Goal: Task Accomplishment & Management: Manage account settings

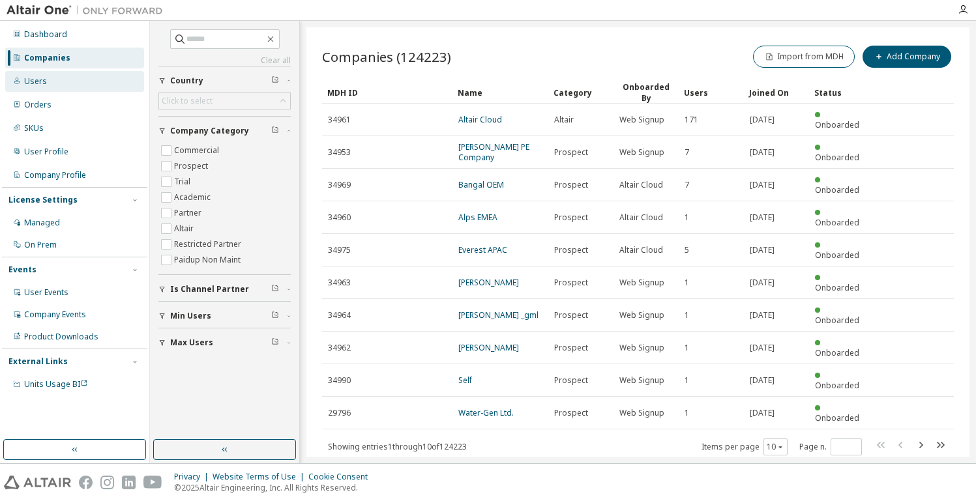
click at [62, 78] on div "Users" at bounding box center [74, 81] width 139 height 21
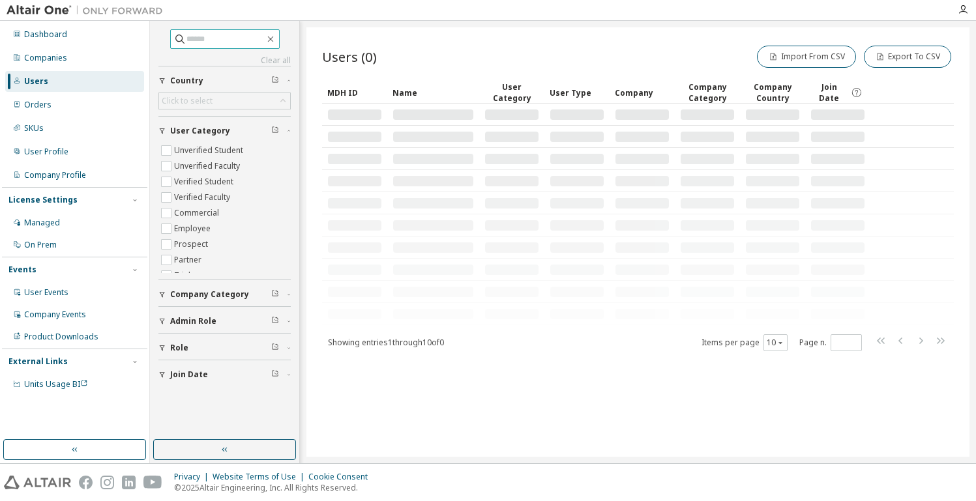
click at [231, 48] on span at bounding box center [225, 39] width 110 height 20
click at [262, 40] on input "text" at bounding box center [225, 39] width 78 height 13
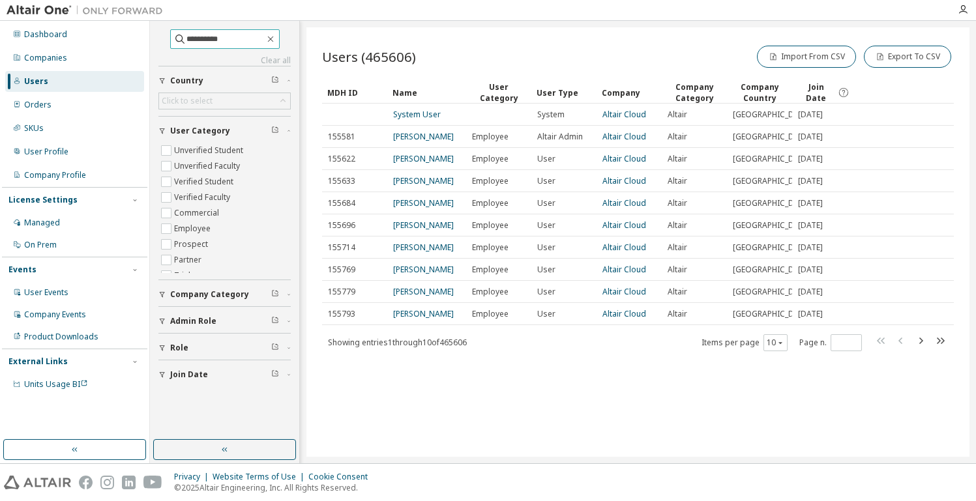
type input "**********"
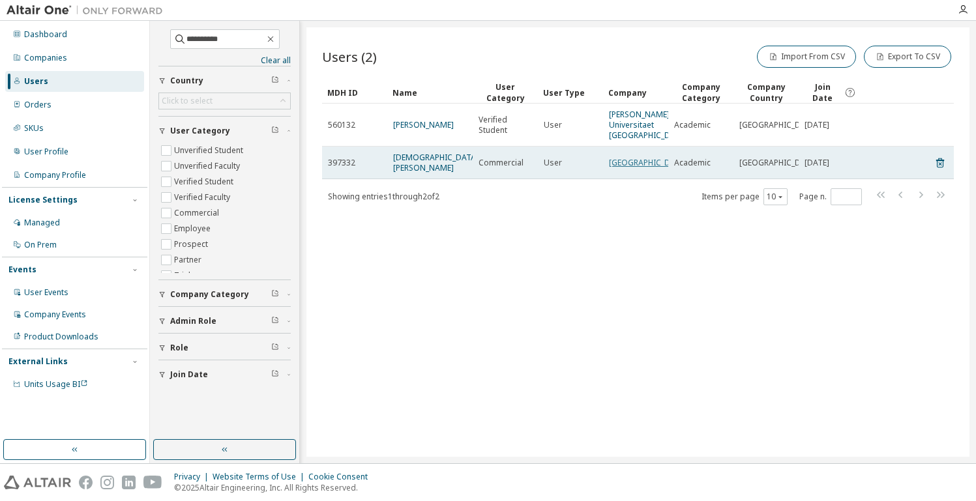
click at [630, 168] on link "Hochschule Merseburg" at bounding box center [648, 162] width 78 height 11
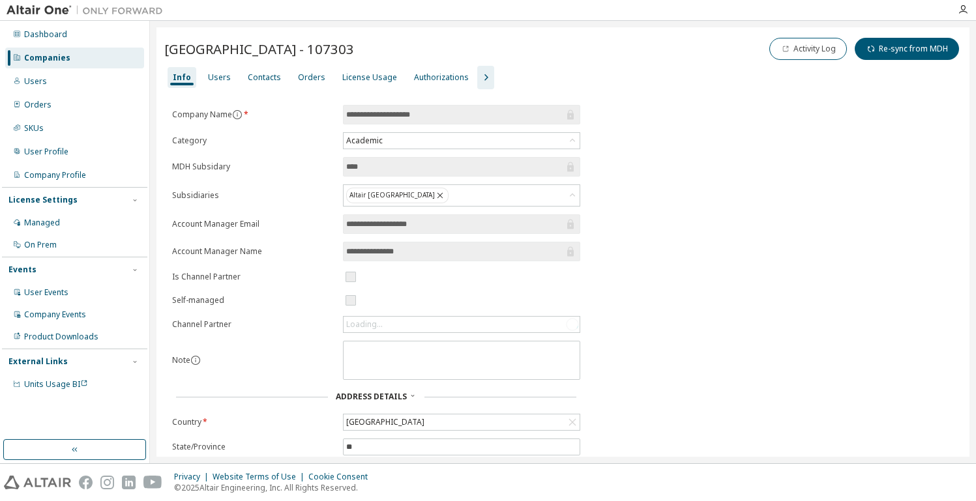
click at [478, 72] on icon "button" at bounding box center [486, 78] width 16 height 16
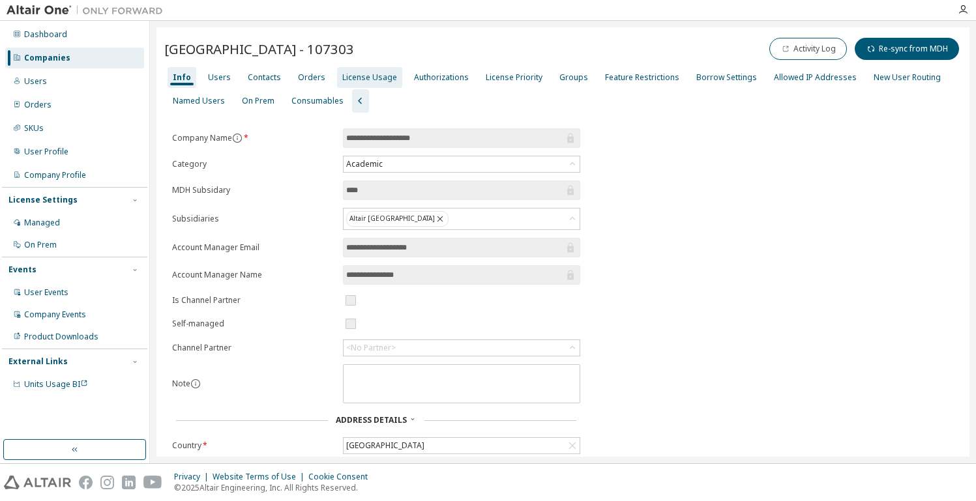
click at [374, 74] on div "License Usage" at bounding box center [369, 77] width 55 height 10
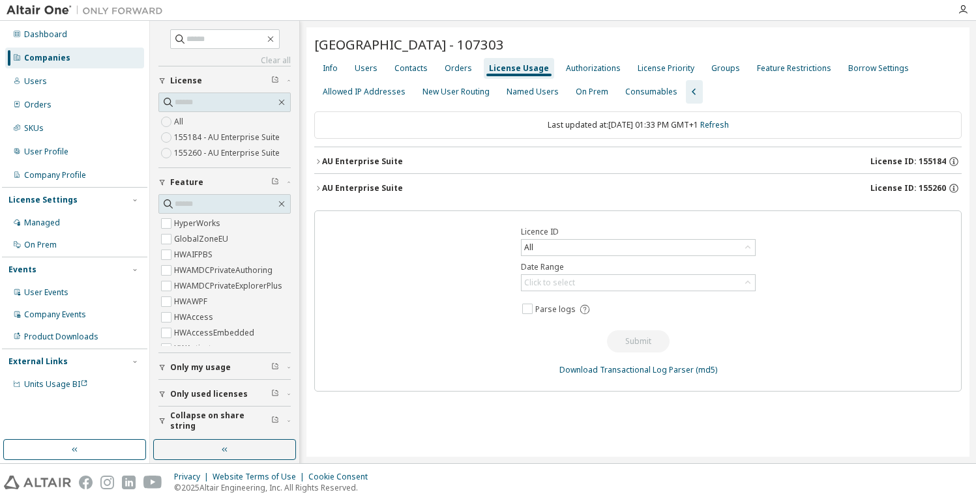
click at [731, 154] on button "AU Enterprise Suite License ID: 155184" at bounding box center [637, 161] width 647 height 29
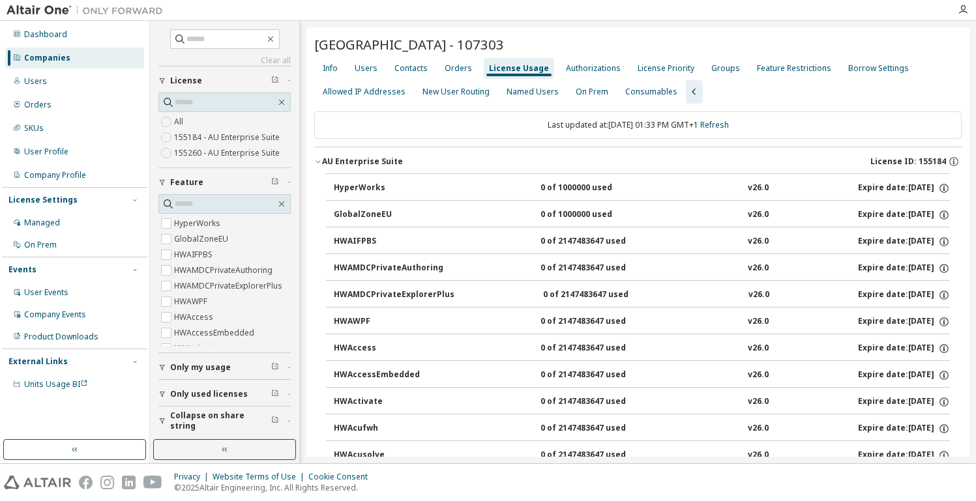
click at [731, 154] on button "AU Enterprise Suite License ID: 155184" at bounding box center [637, 161] width 647 height 29
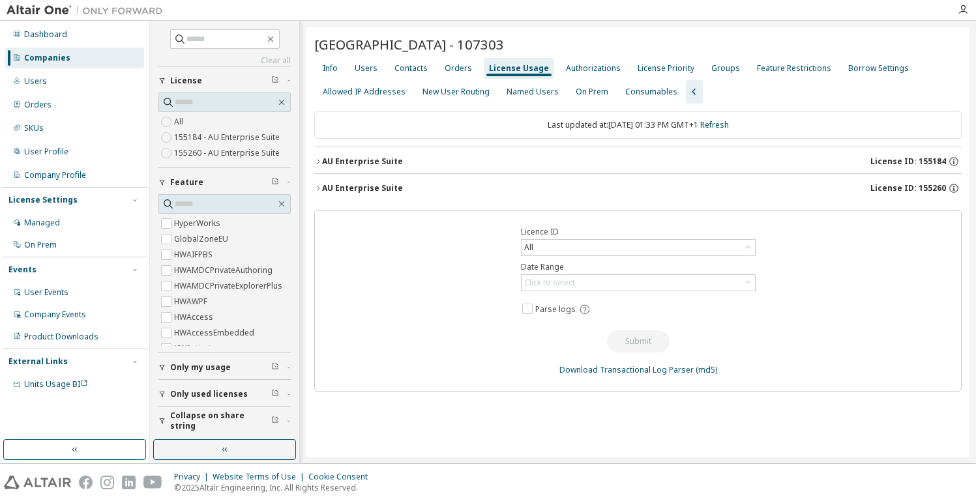
click at [731, 185] on span "License ID: 155260" at bounding box center [908, 188] width 76 height 10
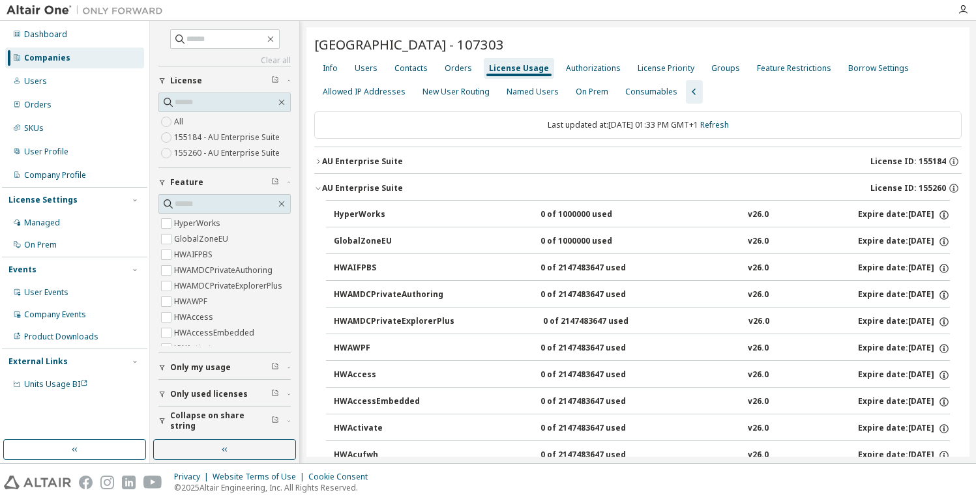
click at [731, 184] on div "License ID: 155260" at bounding box center [915, 189] width 91 height 12
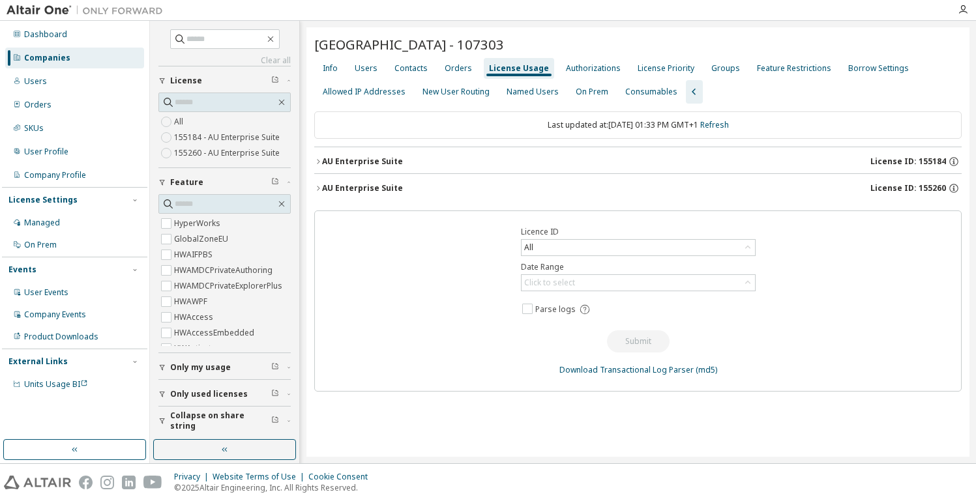
click at [731, 157] on span "License ID: 155184" at bounding box center [908, 161] width 76 height 10
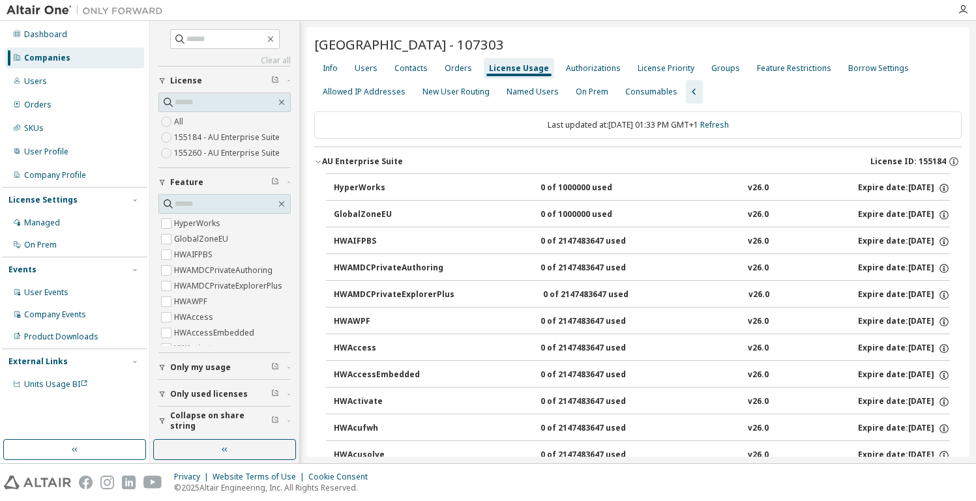
click at [731, 155] on button "AU Enterprise Suite License ID: 155184" at bounding box center [637, 161] width 647 height 29
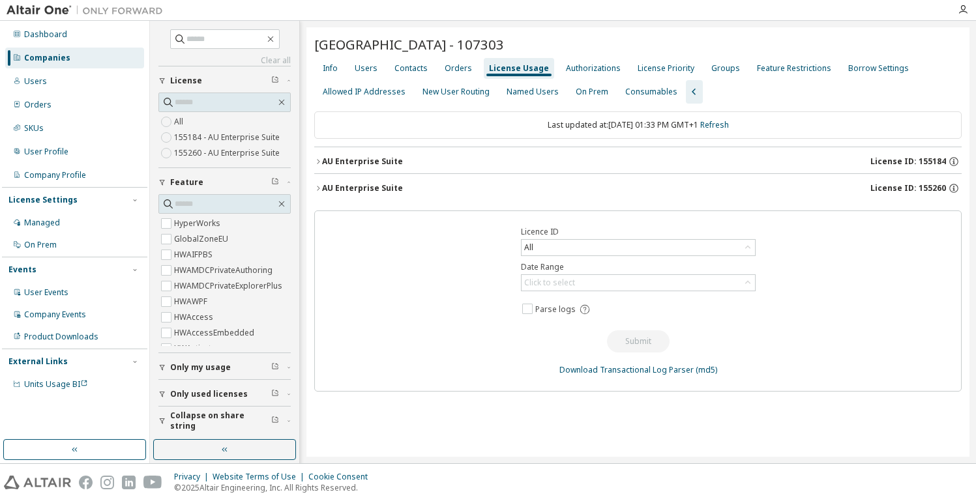
click at [731, 181] on button "AU Enterprise Suite License ID: 155260" at bounding box center [637, 188] width 647 height 29
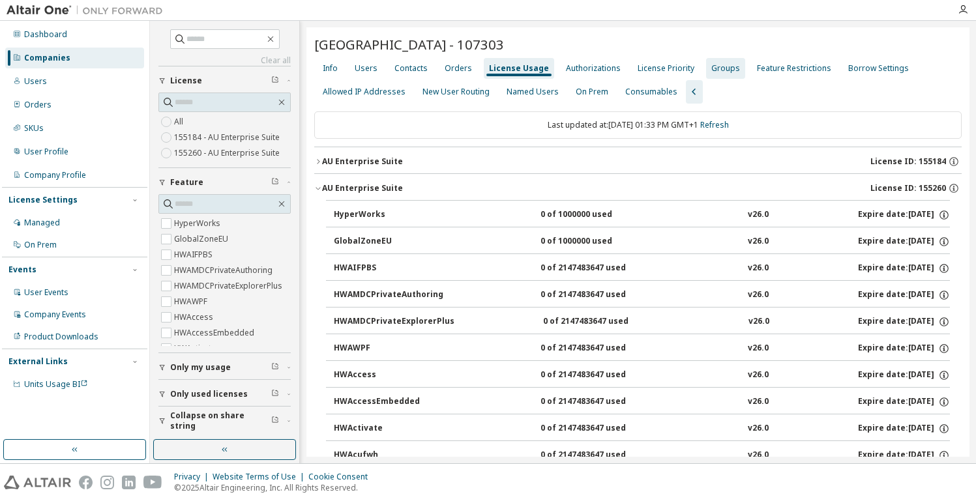
click at [717, 60] on div "Groups" at bounding box center [725, 68] width 39 height 21
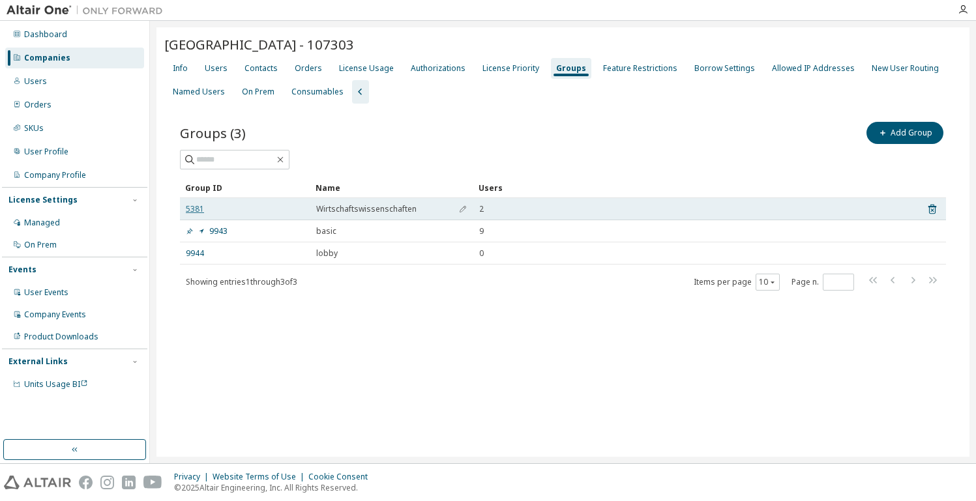
click at [194, 207] on link "5381" at bounding box center [195, 209] width 18 height 10
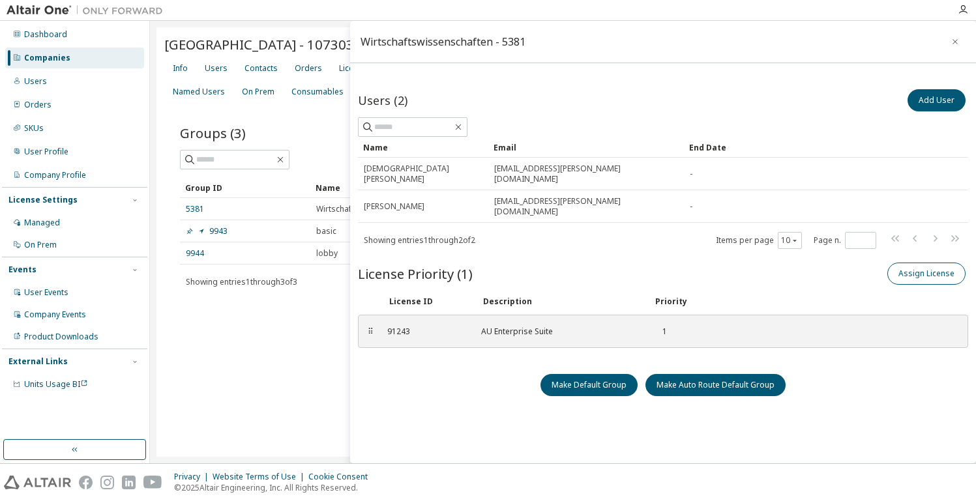
click at [731, 263] on button "Assign License" at bounding box center [926, 274] width 78 height 22
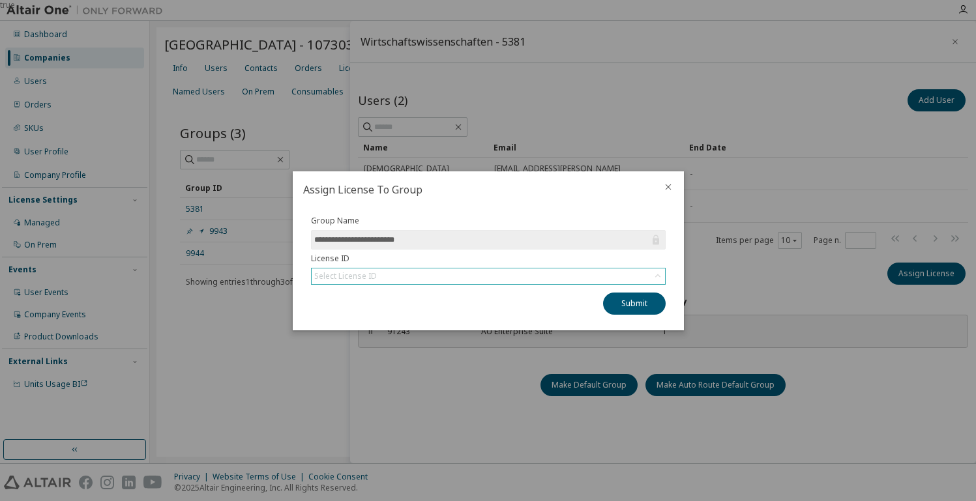
click at [468, 272] on div "Select License ID" at bounding box center [488, 277] width 353 height 16
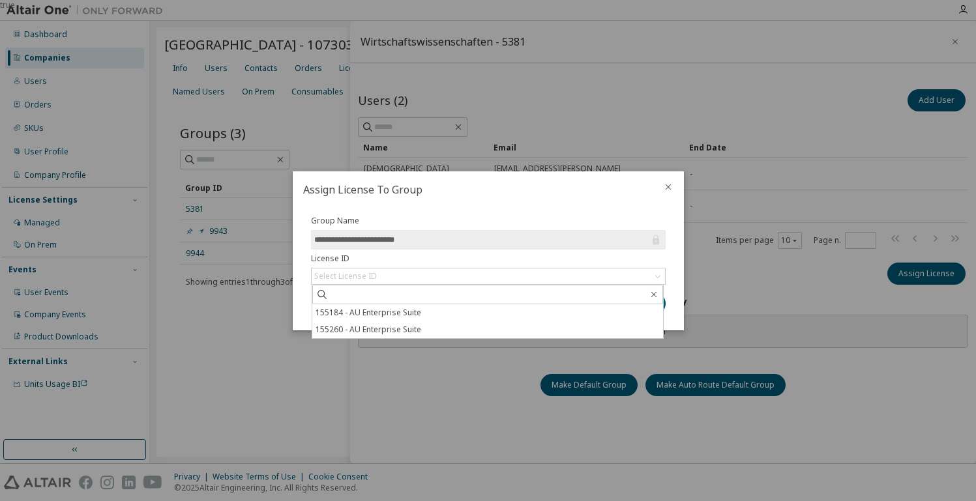
click at [731, 306] on div "true" at bounding box center [488, 250] width 976 height 501
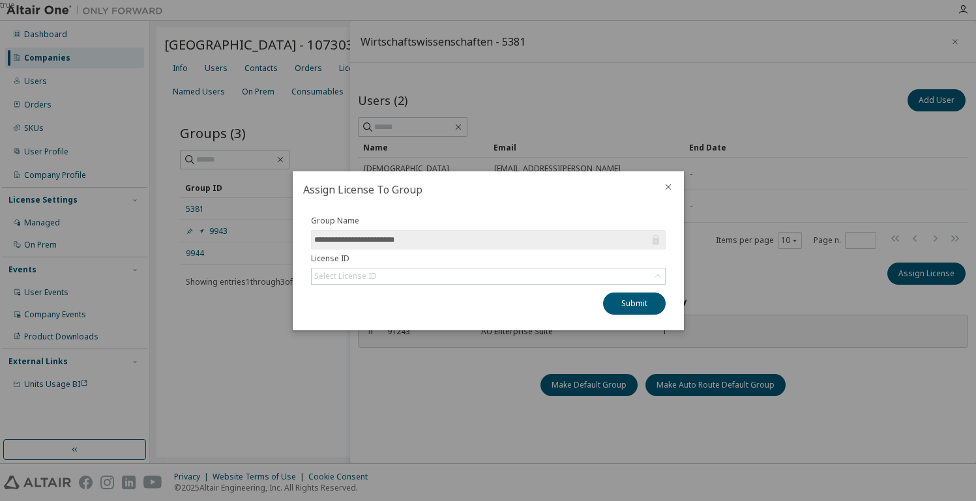
click at [672, 183] on icon "close" at bounding box center [668, 187] width 10 height 10
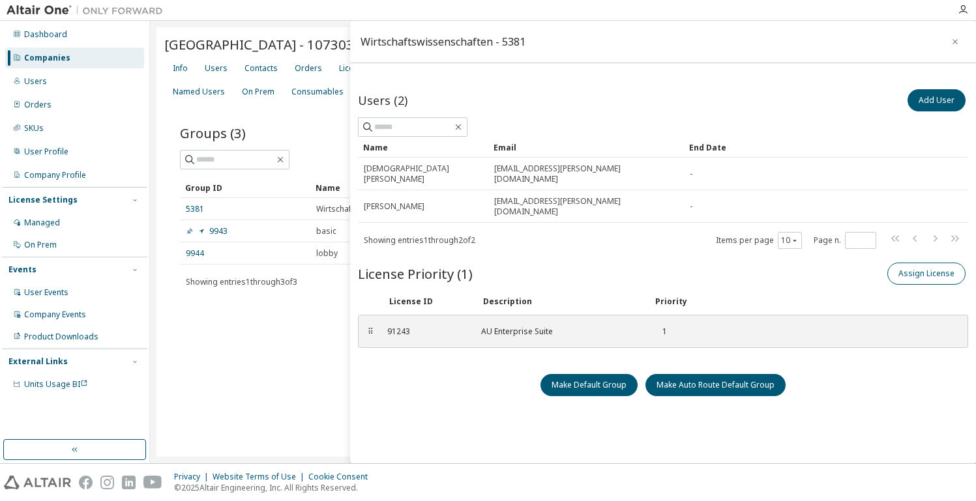
click at [731, 263] on button "Assign License" at bounding box center [926, 274] width 78 height 22
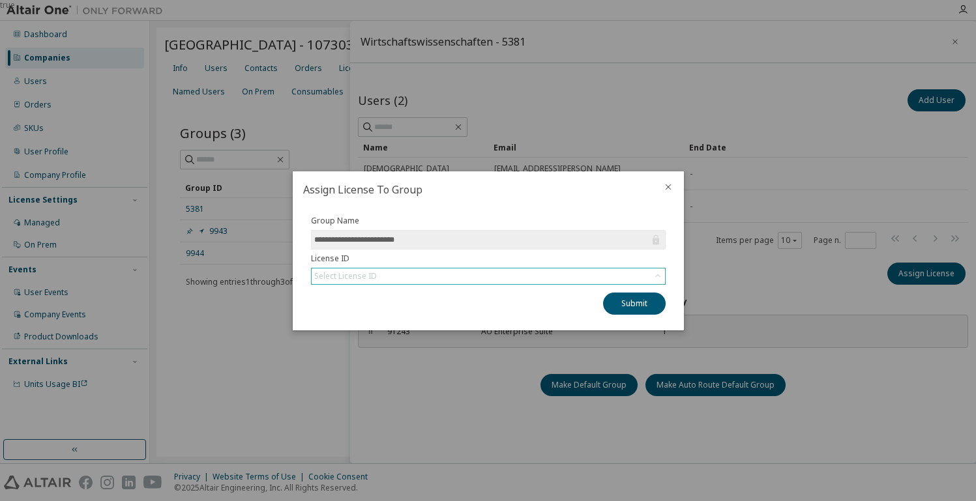
click at [418, 277] on div "Select License ID" at bounding box center [488, 277] width 353 height 16
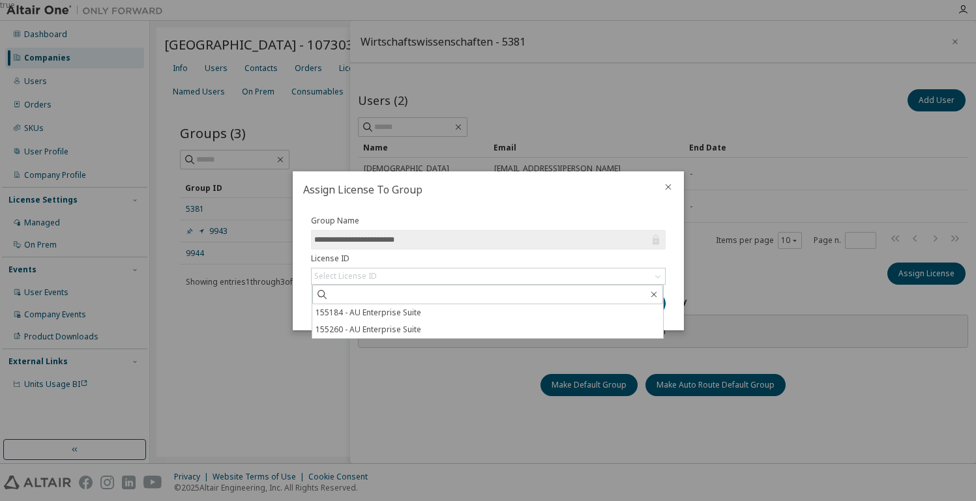
click at [561, 106] on div "true" at bounding box center [488, 250] width 976 height 501
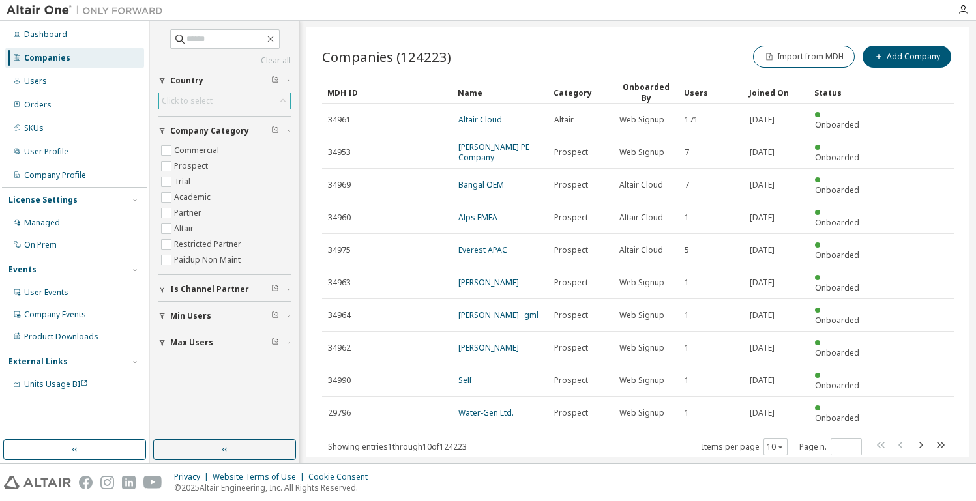
click at [209, 98] on div "Click to select" at bounding box center [187, 101] width 51 height 10
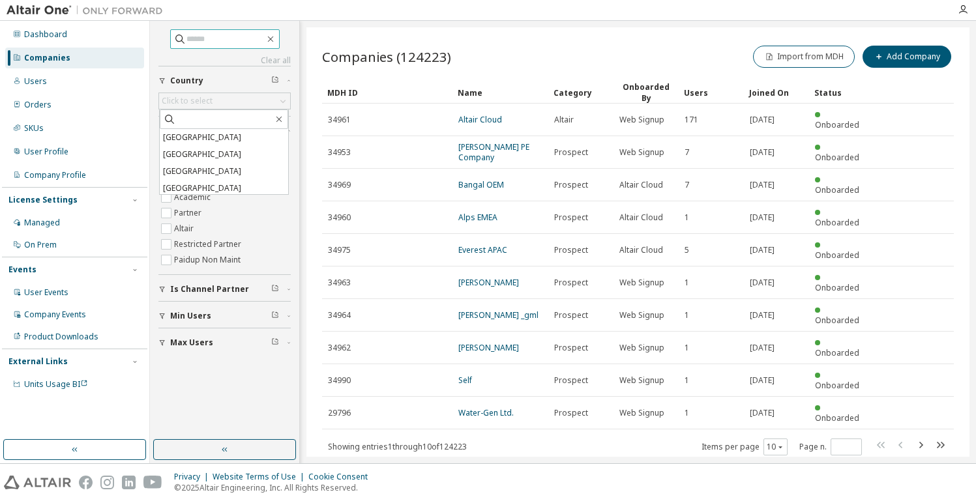
click at [211, 39] on input "text" at bounding box center [225, 39] width 78 height 13
type input "*********"
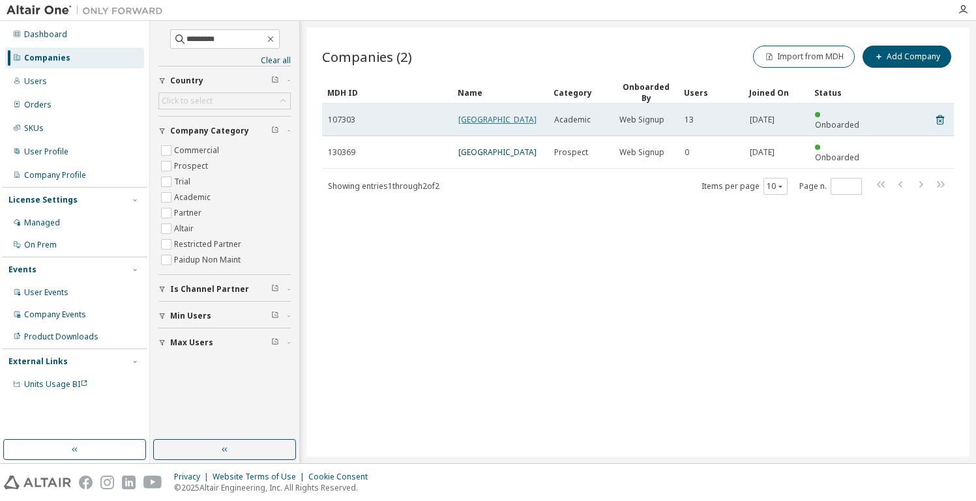
click at [485, 121] on link "Hochschule Merseburg" at bounding box center [497, 119] width 78 height 11
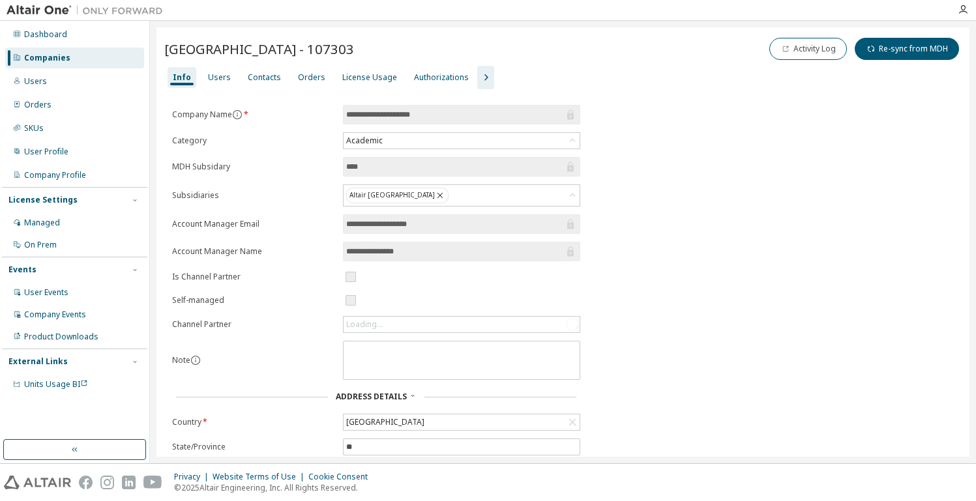
click at [479, 71] on icon "button" at bounding box center [486, 78] width 16 height 16
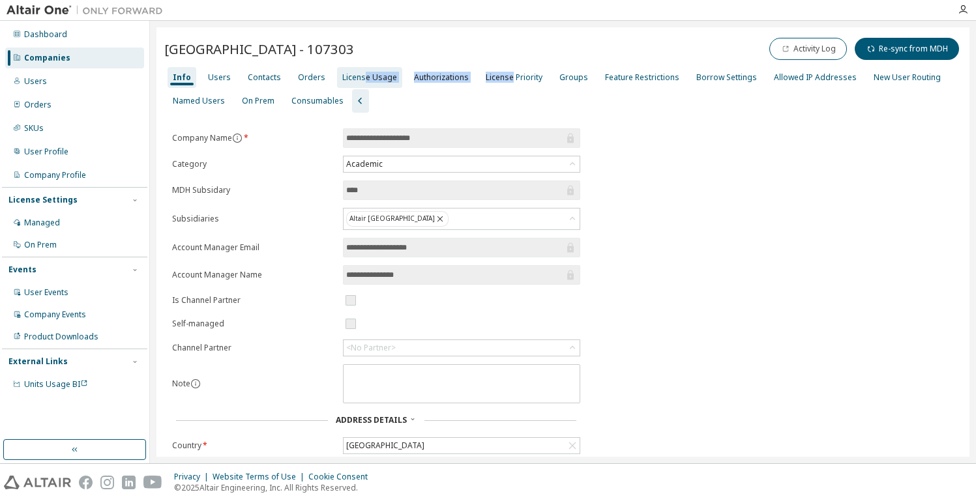
drag, startPoint x: 503, startPoint y: 76, endPoint x: 360, endPoint y: 76, distance: 142.8
click at [360, 76] on div "Info Users Contacts Orders License Usage Authorizations License Priority Groups…" at bounding box center [562, 89] width 797 height 47
click at [355, 74] on div "License Usage" at bounding box center [369, 77] width 55 height 10
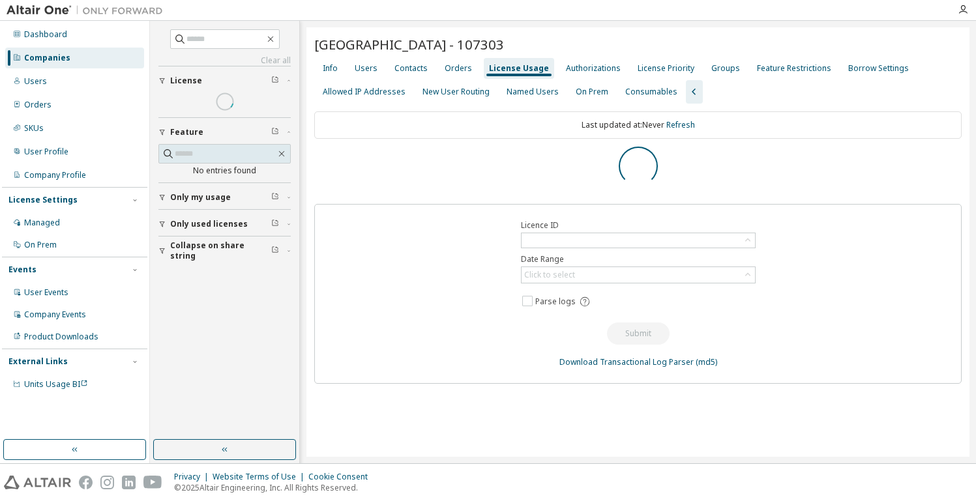
click at [386, 103] on div "Info Users Contacts Orders License Usage Authorizations License Priority Groups…" at bounding box center [637, 80] width 647 height 47
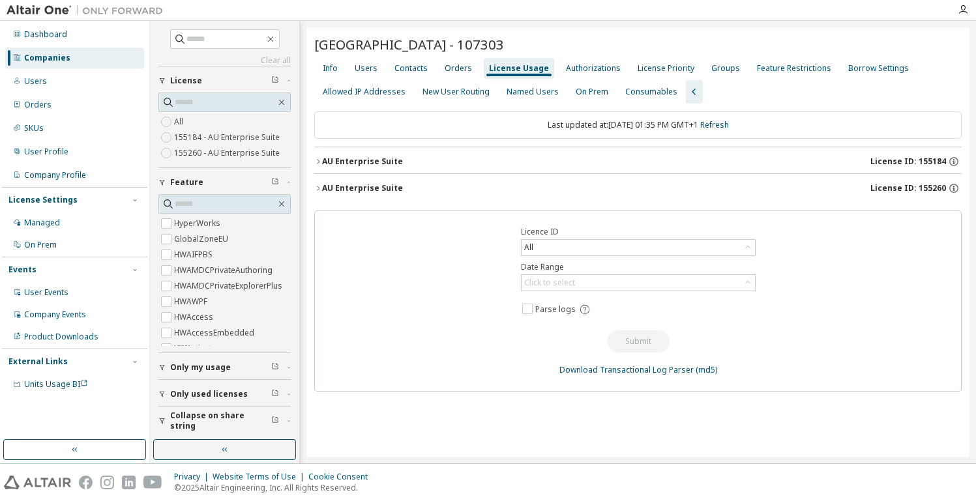
click at [781, 158] on div "AU Enterprise Suite License ID: 155184" at bounding box center [642, 162] width 640 height 12
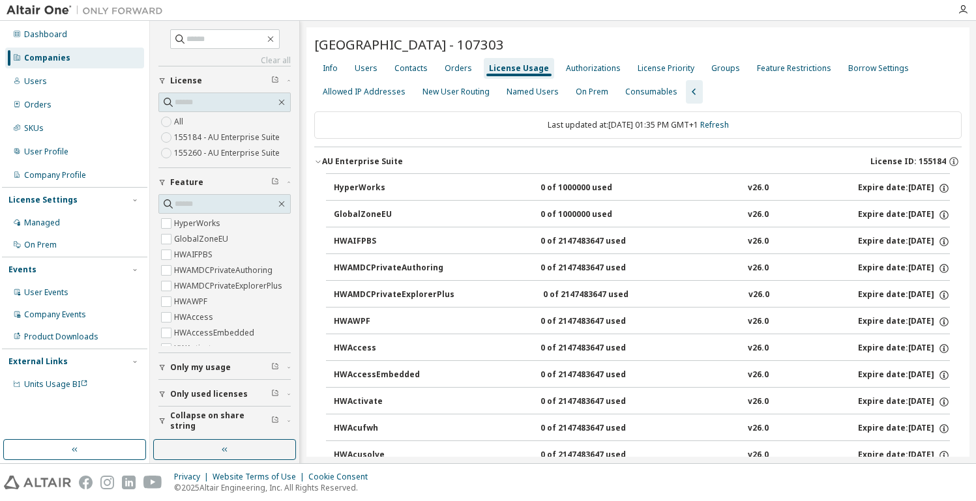
click at [781, 157] on div "AU Enterprise Suite License ID: 155184" at bounding box center [642, 162] width 640 height 12
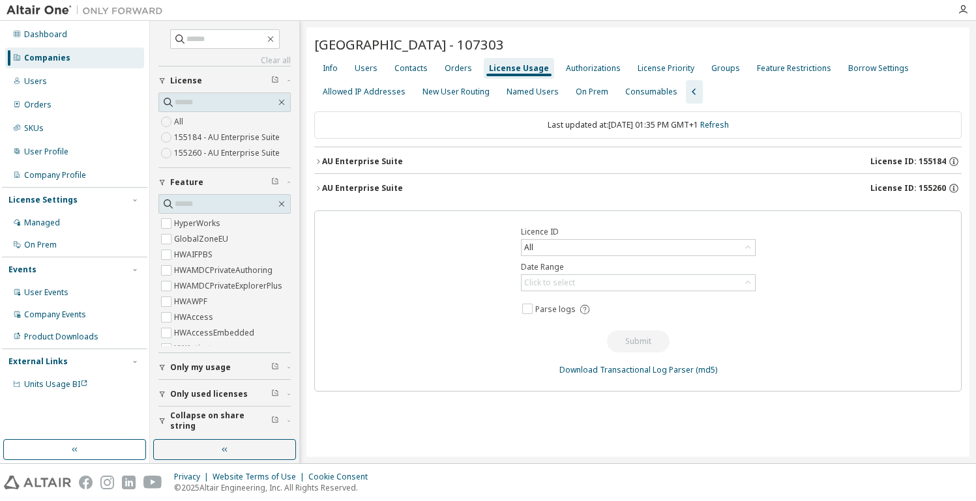
click at [799, 186] on div "AU Enterprise Suite License ID: 155260" at bounding box center [642, 189] width 640 height 12
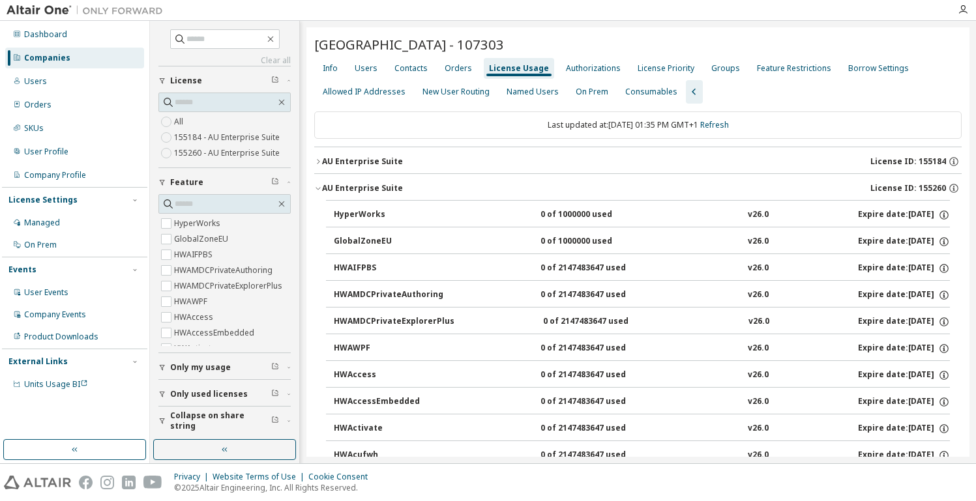
click at [799, 186] on div "AU Enterprise Suite License ID: 155260" at bounding box center [642, 189] width 640 height 12
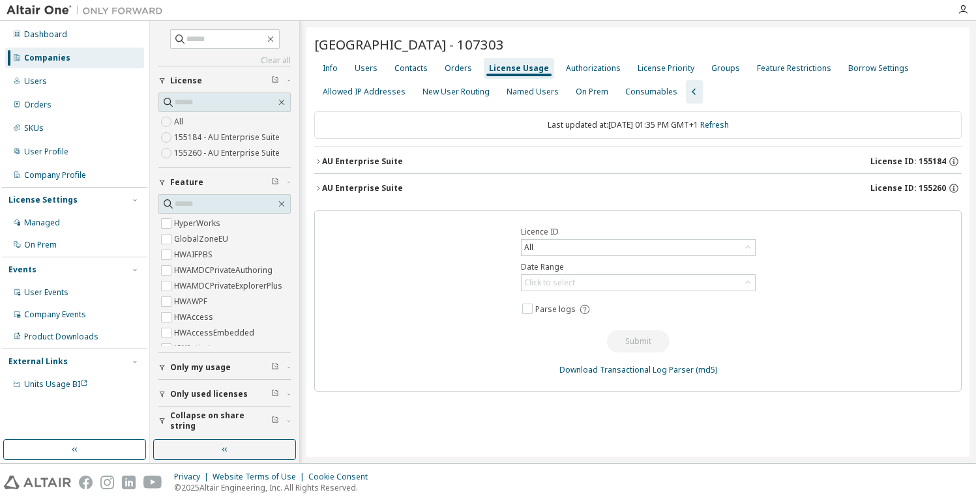
click at [794, 164] on div "AU Enterprise Suite License ID: 155184" at bounding box center [642, 162] width 640 height 12
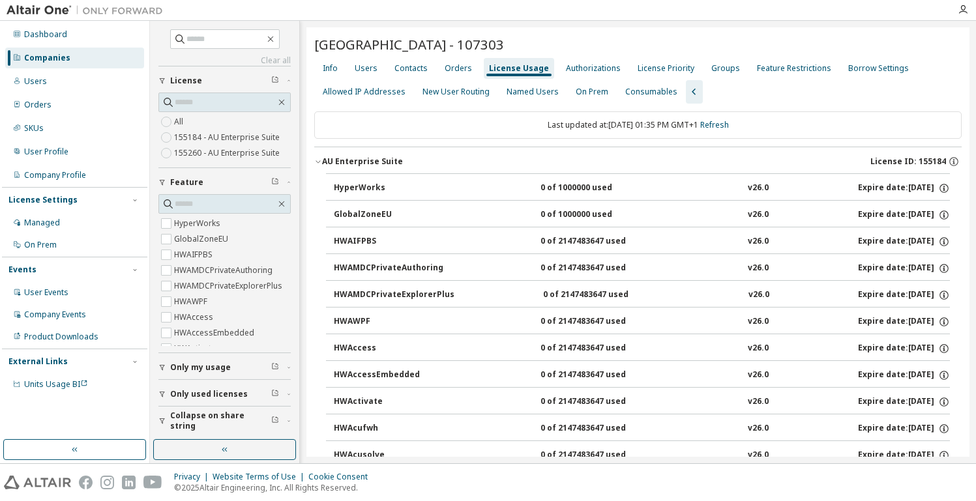
click at [796, 158] on div "AU Enterprise Suite License ID: 155184" at bounding box center [642, 162] width 640 height 12
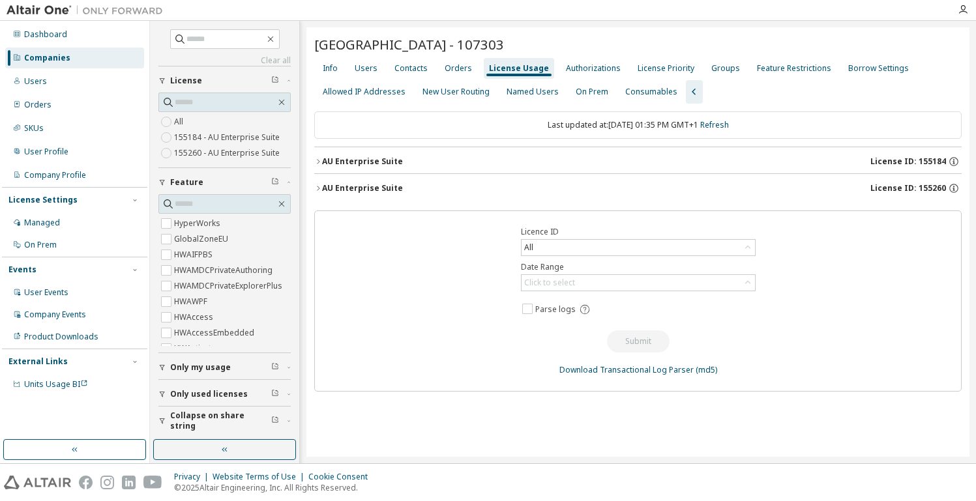
click at [799, 186] on div "AU Enterprise Suite License ID: 155260" at bounding box center [642, 189] width 640 height 12
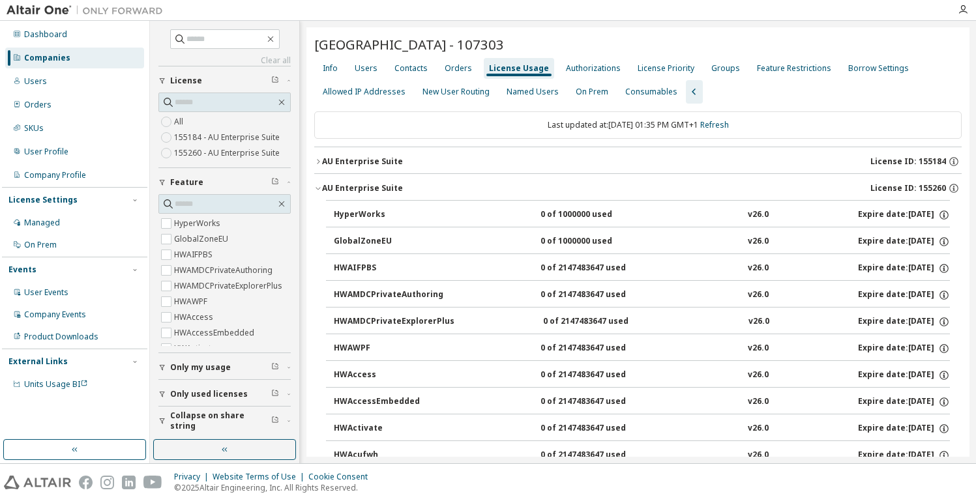
click at [801, 186] on div "AU Enterprise Suite License ID: 155260" at bounding box center [642, 189] width 640 height 12
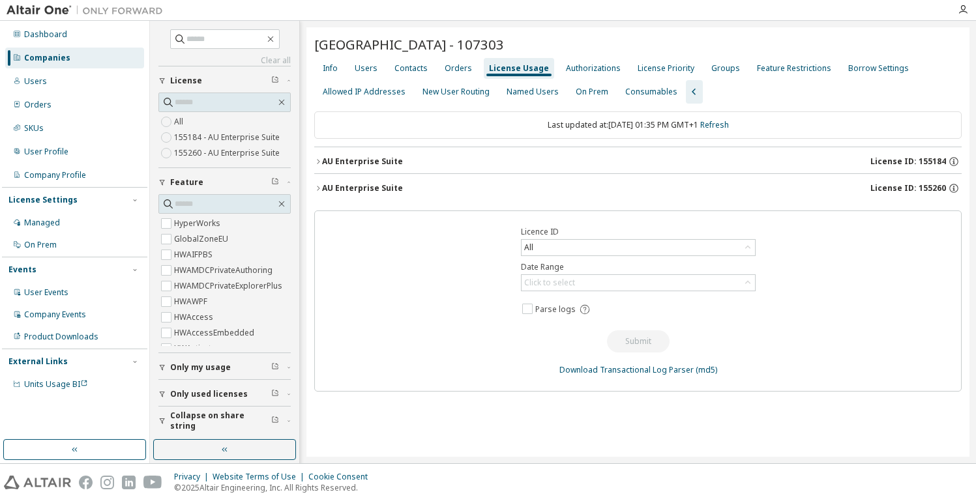
click at [798, 156] on div "AU Enterprise Suite License ID: 155184" at bounding box center [642, 162] width 640 height 12
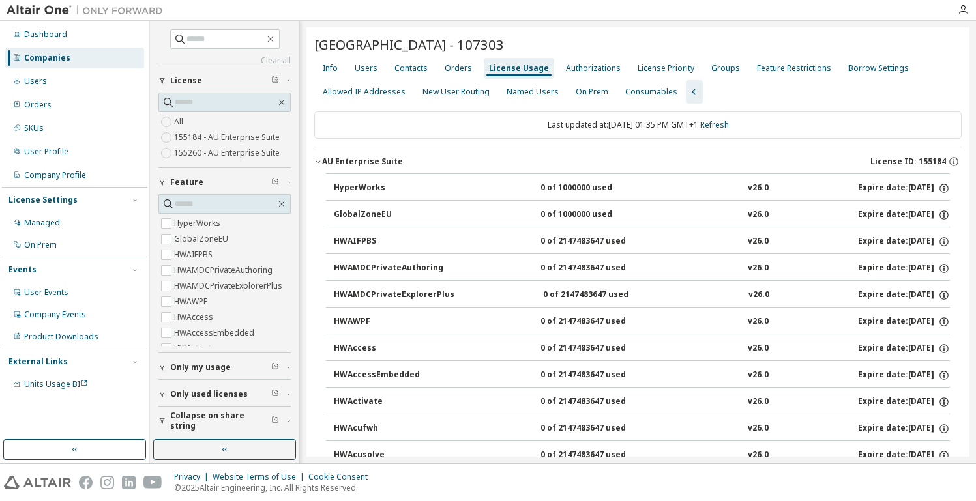
click at [798, 156] on div "AU Enterprise Suite License ID: 155184" at bounding box center [642, 162] width 640 height 12
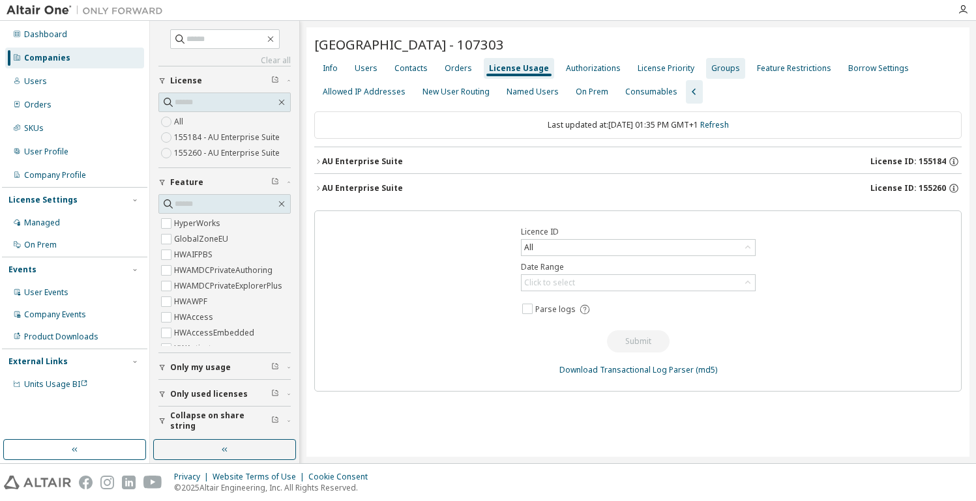
click at [711, 64] on div "Groups" at bounding box center [725, 68] width 29 height 10
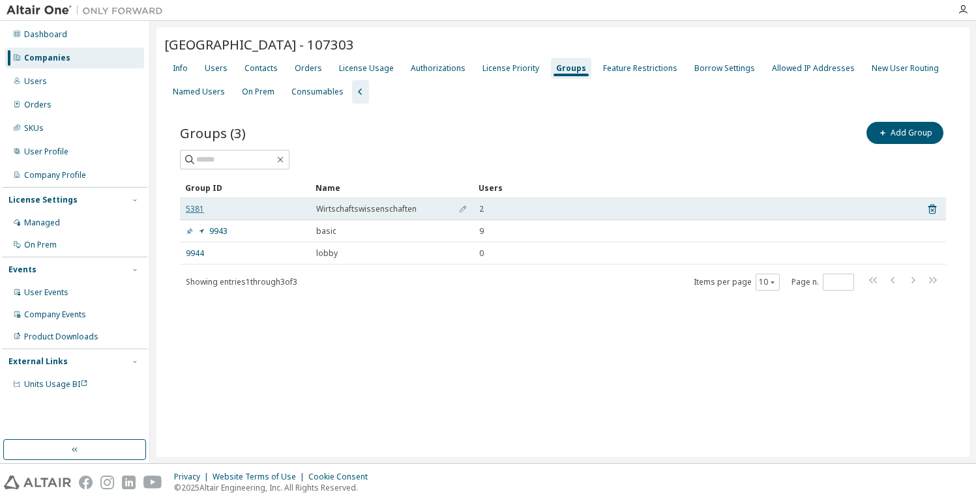
click at [192, 207] on link "5381" at bounding box center [195, 209] width 18 height 10
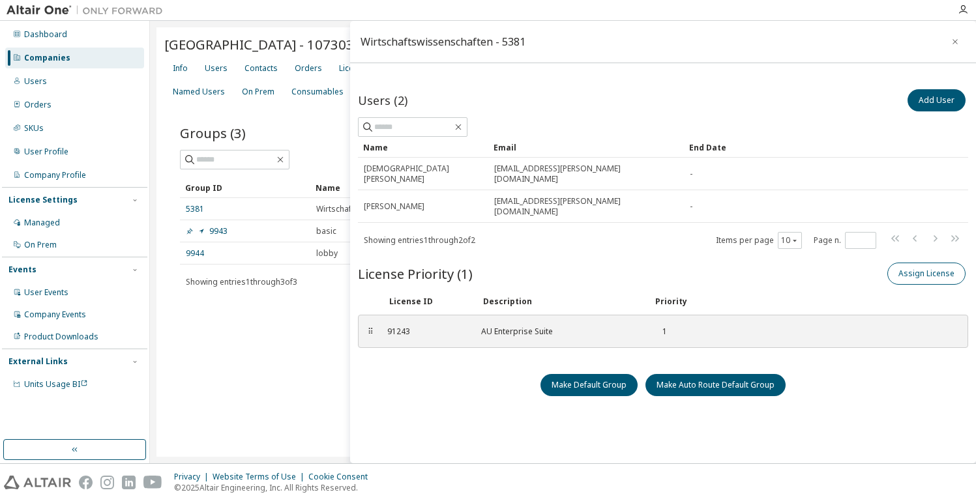
click at [908, 263] on button "Assign License" at bounding box center [926, 274] width 78 height 22
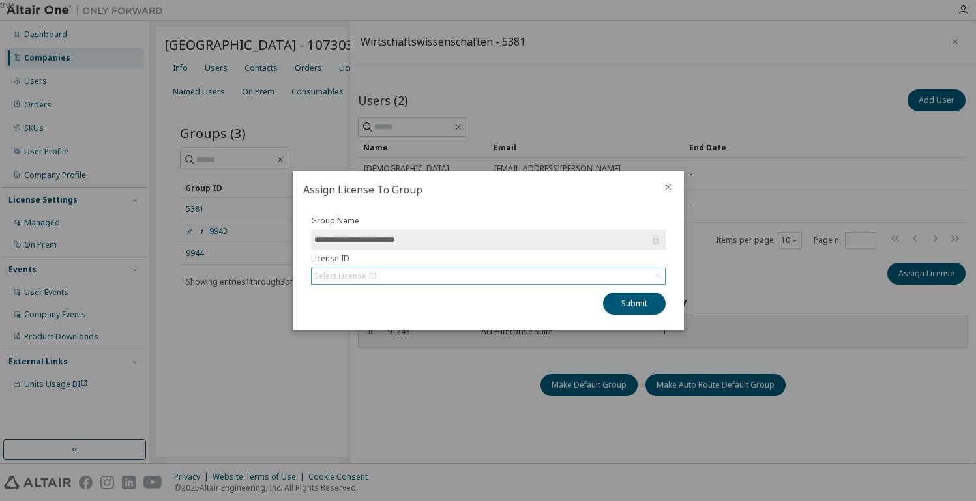
click at [390, 275] on div "Select License ID" at bounding box center [488, 277] width 353 height 16
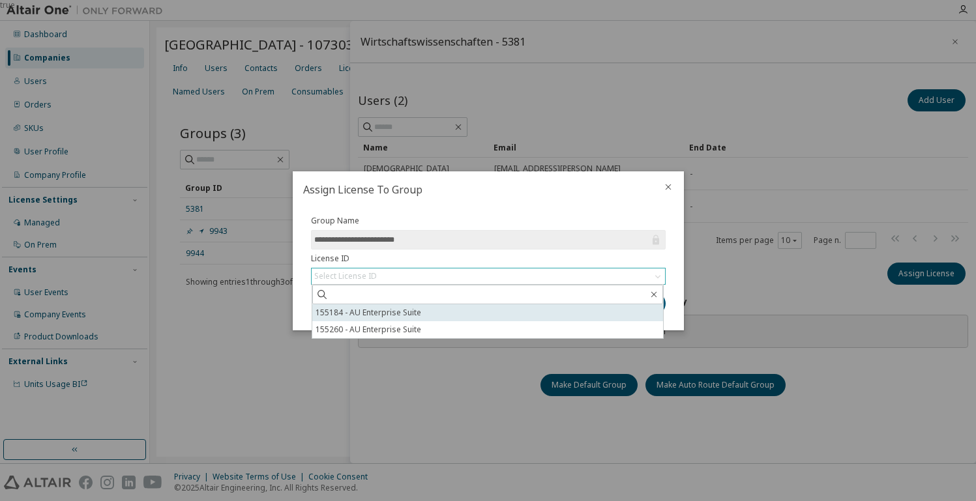
click at [382, 308] on li "155184 - AU Enterprise Suite" at bounding box center [487, 312] width 351 height 17
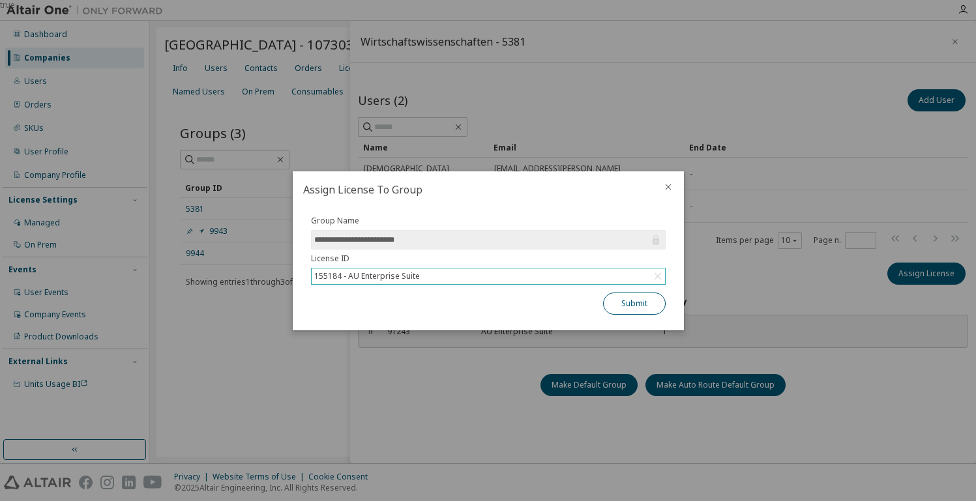
click at [637, 298] on button "Submit" at bounding box center [634, 304] width 63 height 22
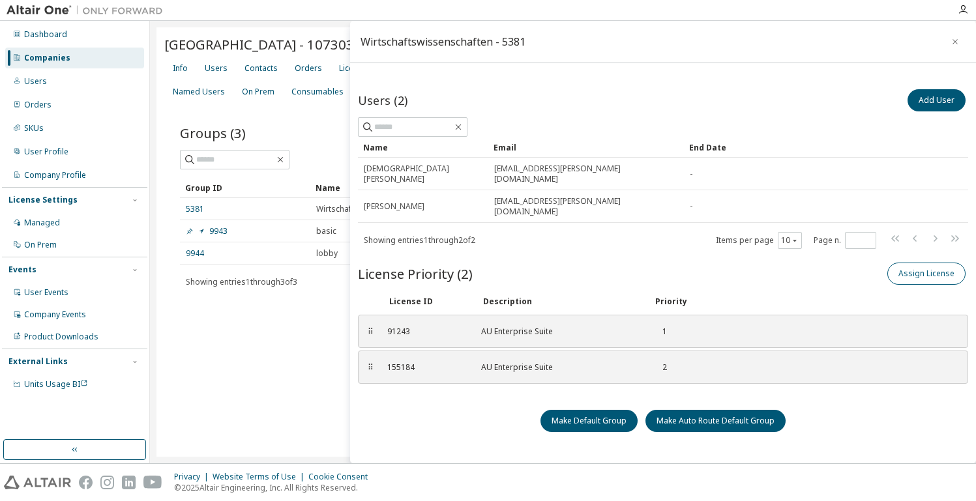
click at [920, 263] on button "Assign License" at bounding box center [926, 274] width 78 height 22
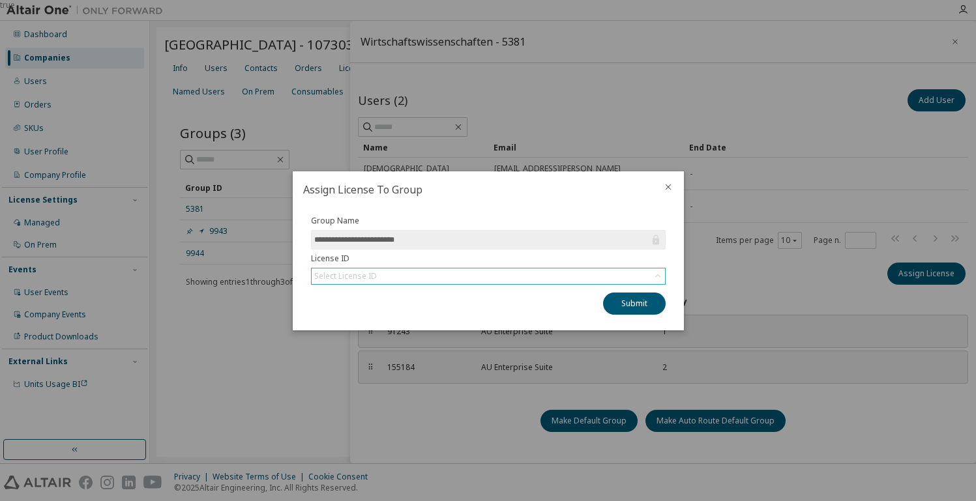
click at [493, 276] on div "Select License ID" at bounding box center [488, 277] width 353 height 16
click at [401, 306] on li "155260 - AU Enterprise Suite" at bounding box center [487, 312] width 351 height 17
click at [641, 301] on button "Submit" at bounding box center [634, 304] width 63 height 22
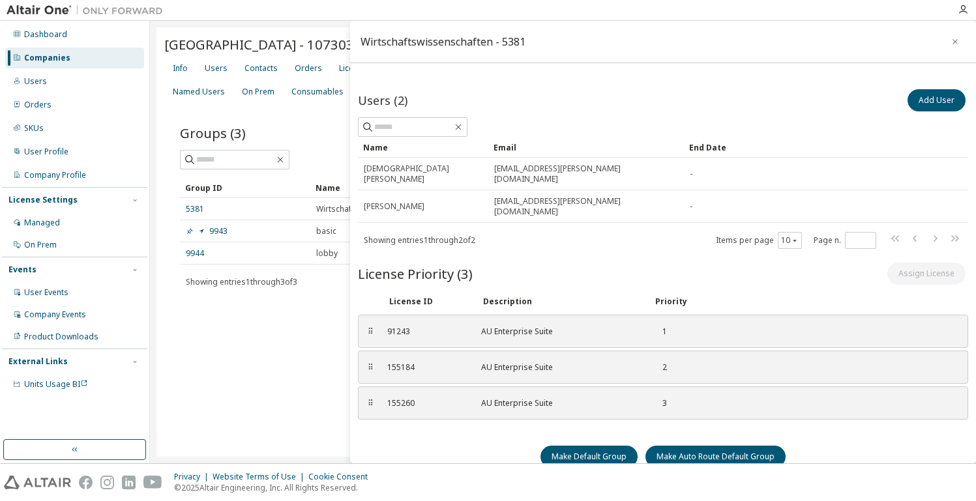
click at [654, 231] on div "Showing entries 1 through 2 of 2 Items per page 10 Page n. *" at bounding box center [663, 240] width 610 height 19
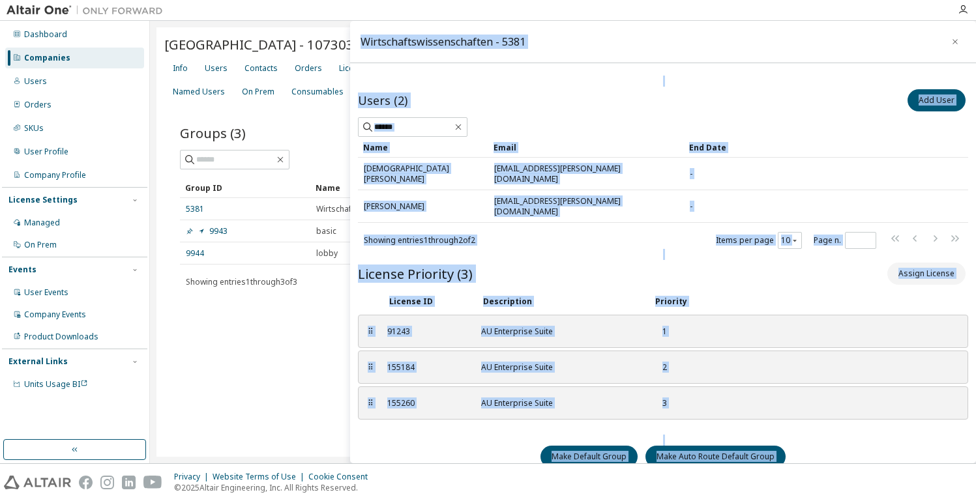
drag, startPoint x: 341, startPoint y: 31, endPoint x: 385, endPoint y: 33, distance: 44.4
click at [385, 33] on main "Wirtschaftswissenschaften - 5381 Users (2) Add User Clear Load Save Save As Fie…" at bounding box center [563, 242] width 826 height 443
click at [344, 31] on main "Wirtschaftswissenschaften - 5381 Users (2) Add User Clear Load Save Save As Fie…" at bounding box center [563, 242] width 826 height 443
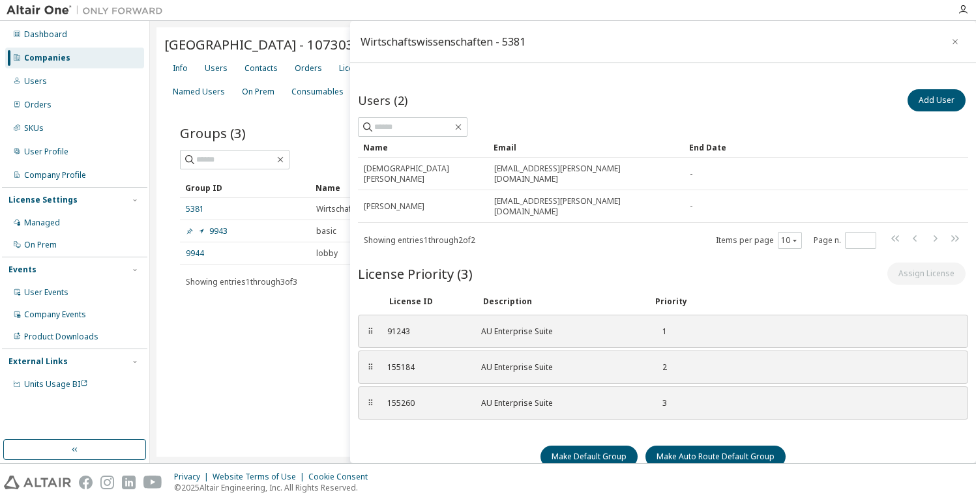
click at [59, 55] on div "Companies" at bounding box center [47, 58] width 46 height 10
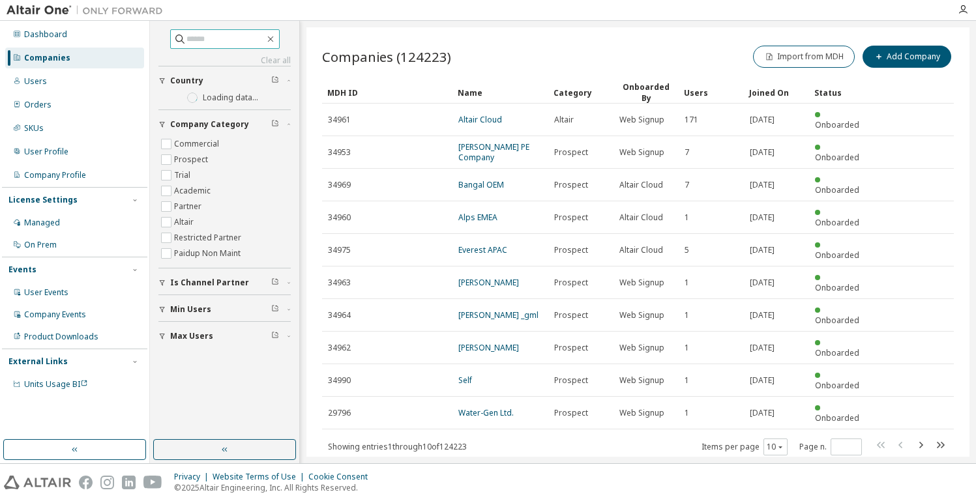
click at [264, 40] on input "text" at bounding box center [225, 39] width 78 height 13
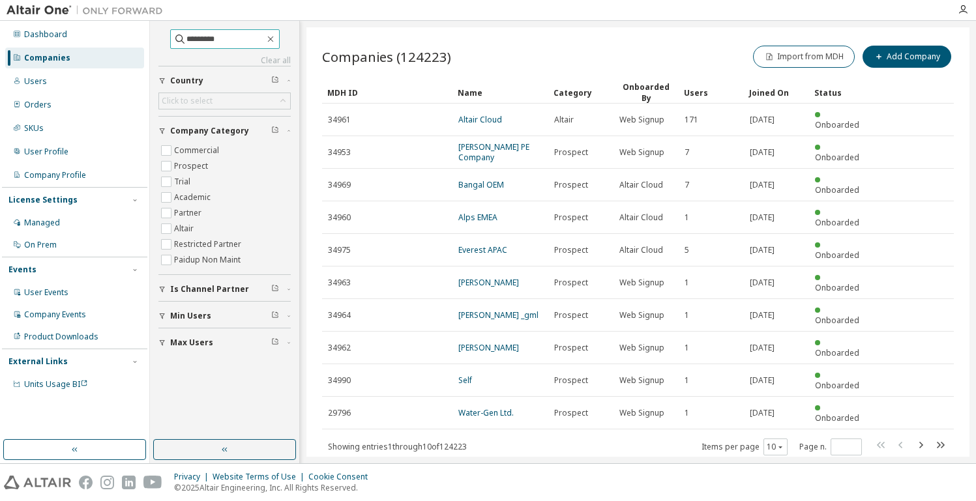
type input "*********"
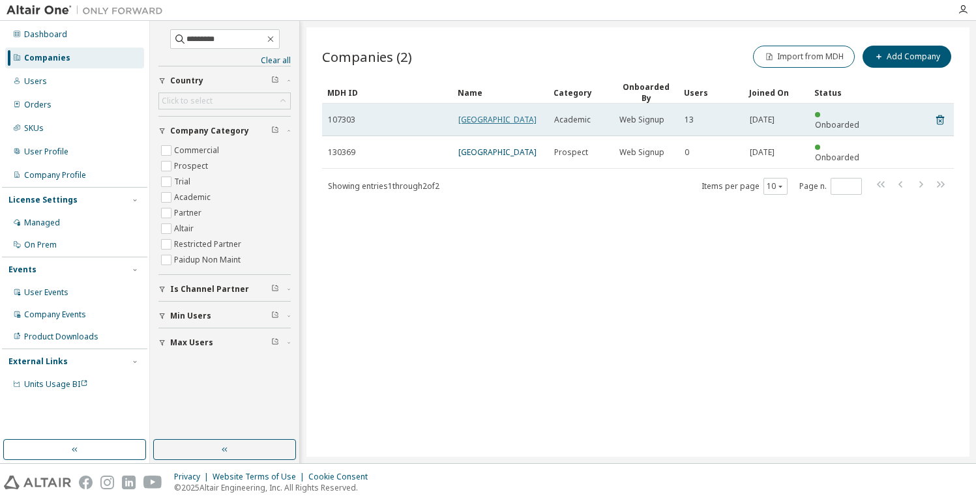
click at [465, 115] on link "Hochschule Merseburg" at bounding box center [497, 119] width 78 height 11
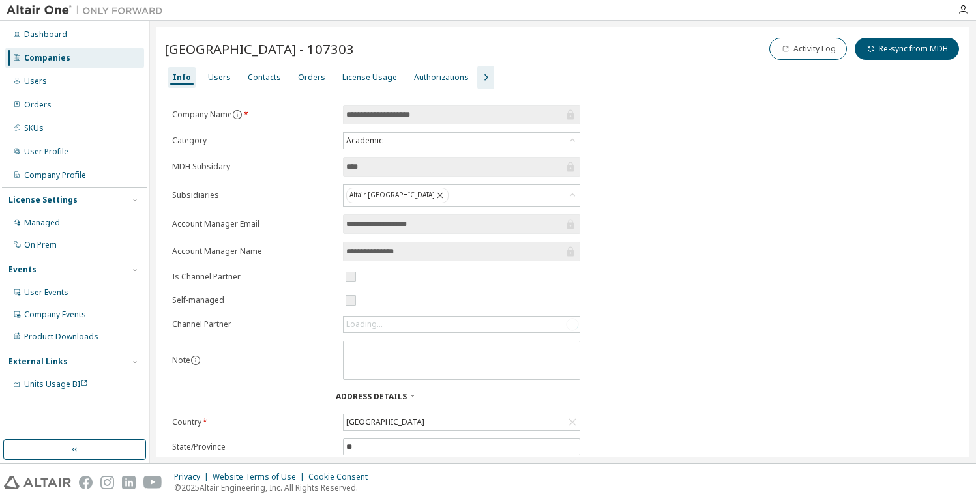
click at [478, 73] on icon "button" at bounding box center [486, 78] width 16 height 16
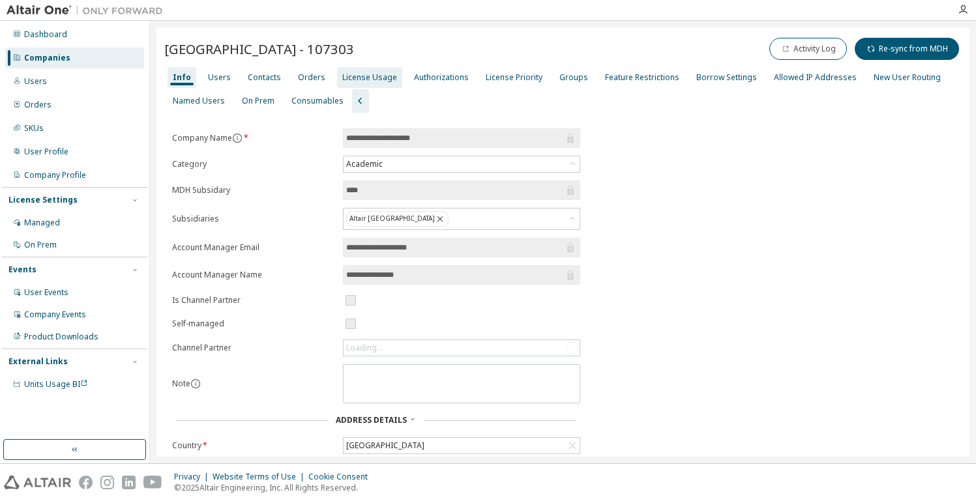
click at [368, 76] on div "License Usage" at bounding box center [369, 77] width 55 height 10
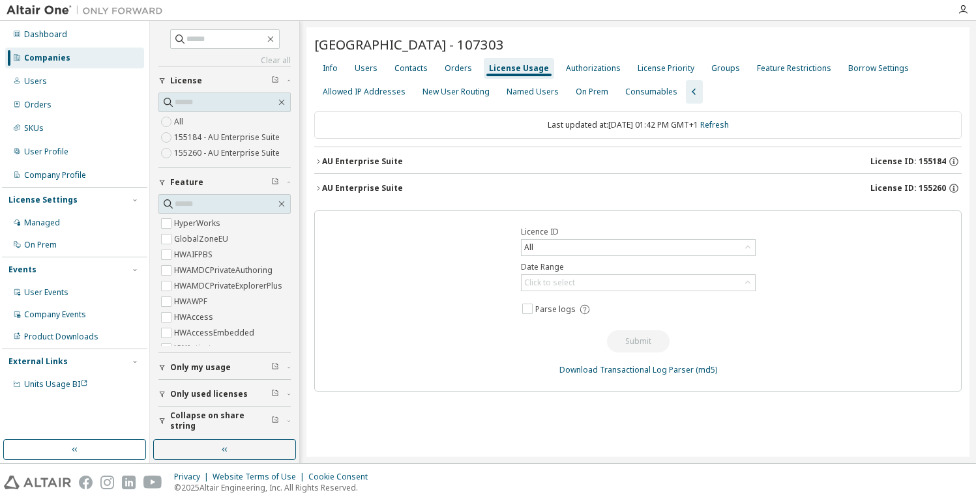
click at [612, 160] on div "AU Enterprise Suite License ID: 155184" at bounding box center [642, 162] width 640 height 12
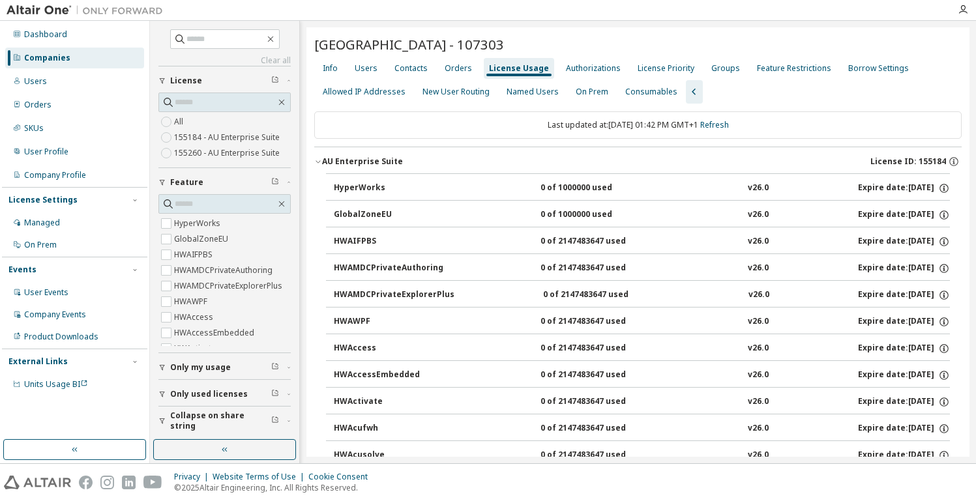
click at [612, 155] on button "AU Enterprise Suite License ID: 155184" at bounding box center [637, 161] width 647 height 29
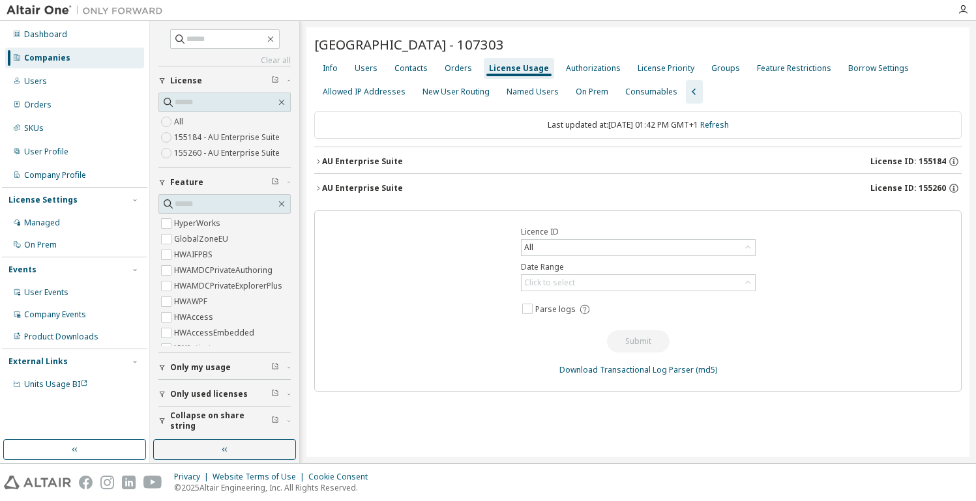
click at [612, 184] on div "AU Enterprise Suite License ID: 155260" at bounding box center [642, 189] width 640 height 12
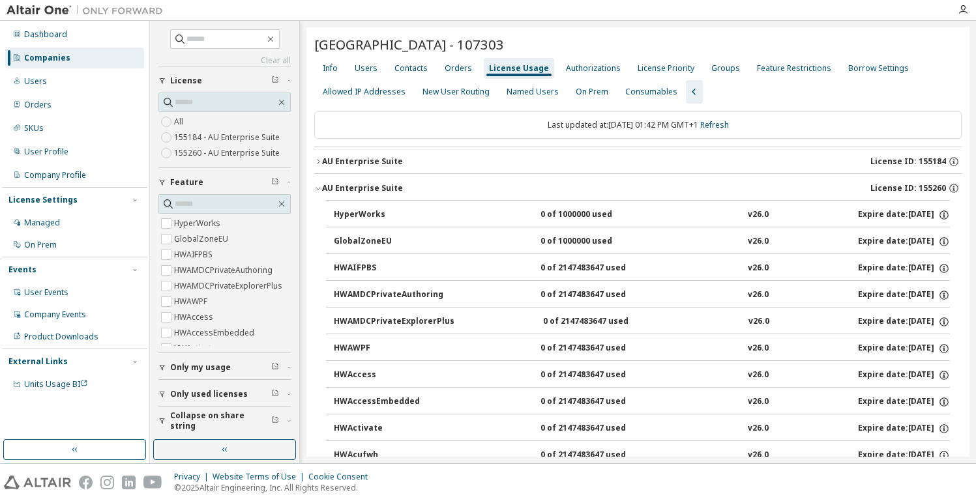
click at [612, 184] on div "AU Enterprise Suite License ID: 155260" at bounding box center [642, 189] width 640 height 12
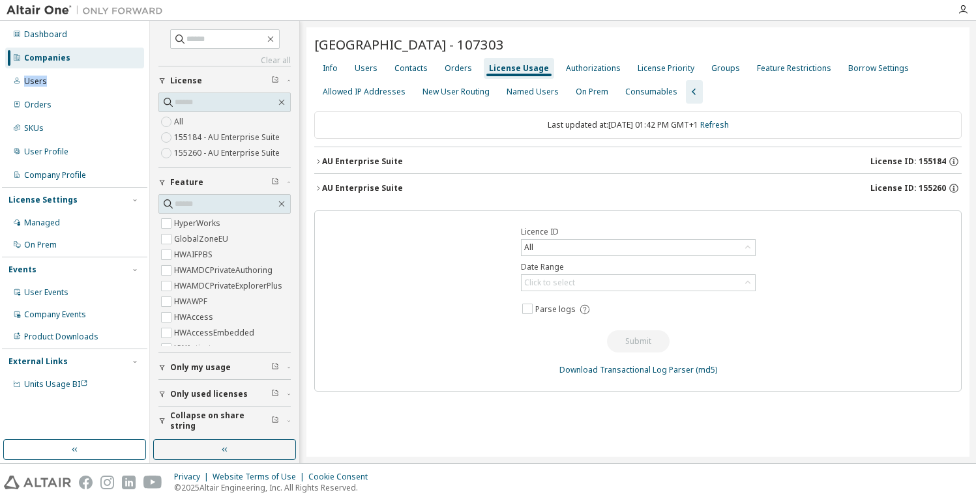
drag, startPoint x: 53, startPoint y: 78, endPoint x: 70, endPoint y: 61, distance: 23.5
click at [70, 62] on div "Dashboard Companies Users Orders SKUs User Profile Company Profile License Sett…" at bounding box center [74, 210] width 145 height 374
click at [190, 35] on input "text" at bounding box center [225, 39] width 78 height 13
type input "*********"
click at [220, 40] on input "*********" at bounding box center [225, 39] width 78 height 13
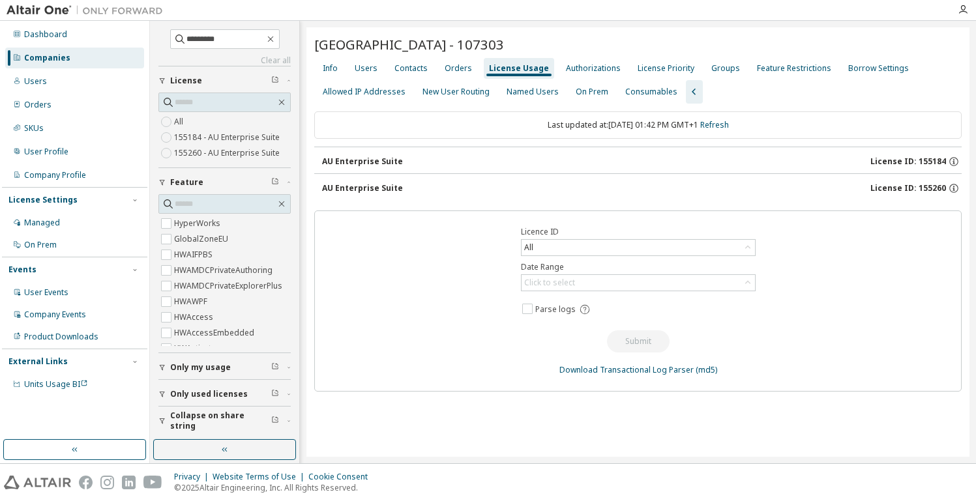
click at [66, 54] on div "Companies" at bounding box center [47, 58] width 46 height 10
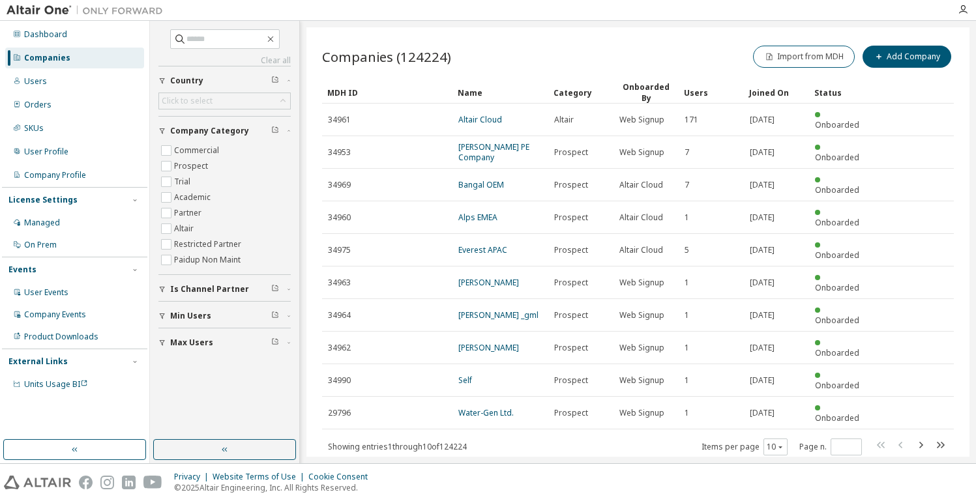
click at [233, 28] on div "Clear all Max Users Min Users Is Channel Partner Company Category Commercial Pr…" at bounding box center [224, 230] width 145 height 415
click at [230, 39] on input "text" at bounding box center [225, 39] width 78 height 13
type input "*********"
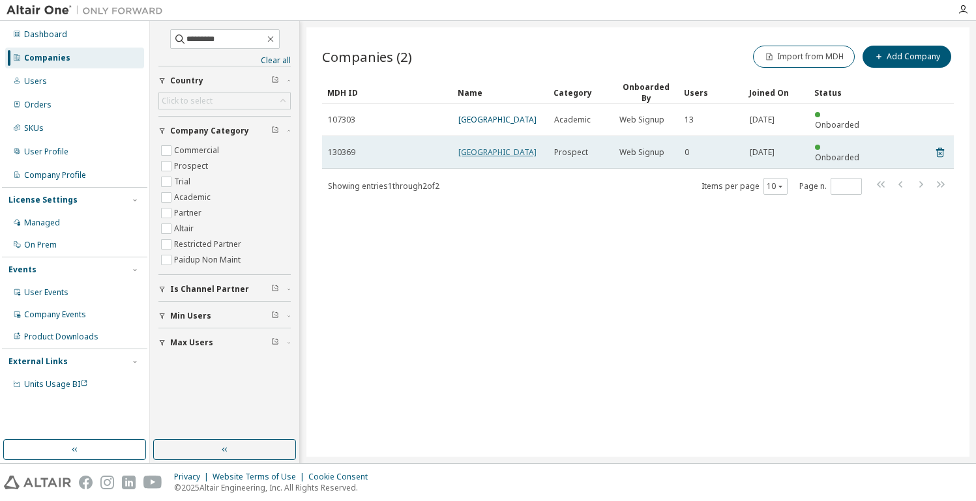
click at [466, 155] on link "Hochschule Merseburg" at bounding box center [497, 152] width 78 height 11
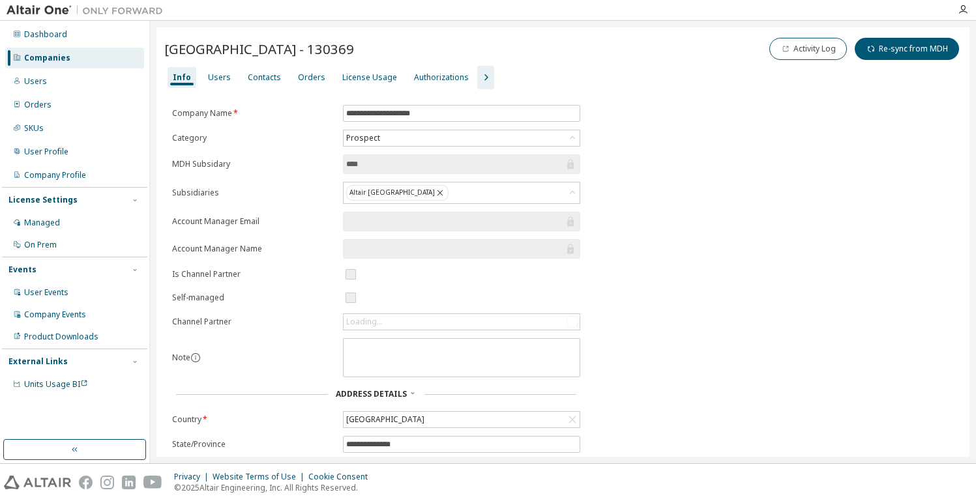
click at [480, 76] on icon "button" at bounding box center [486, 78] width 16 height 16
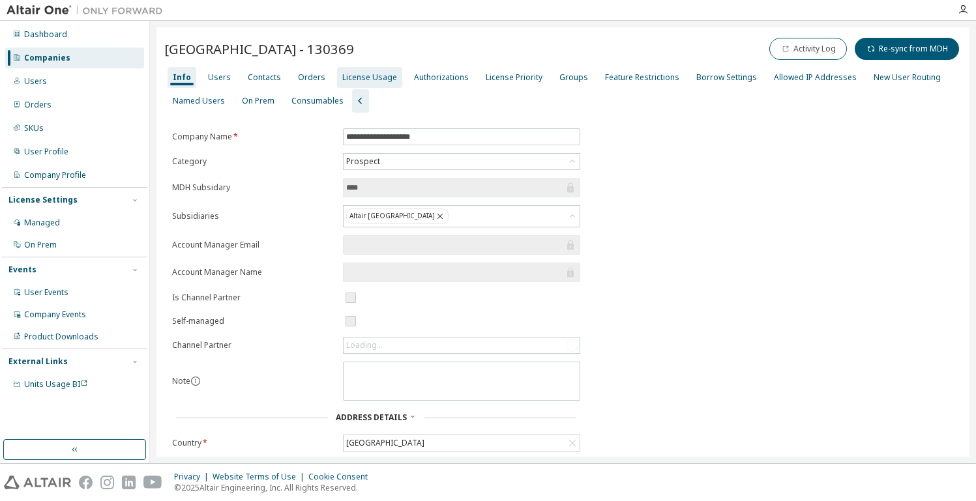
click at [364, 73] on div "License Usage" at bounding box center [369, 77] width 55 height 10
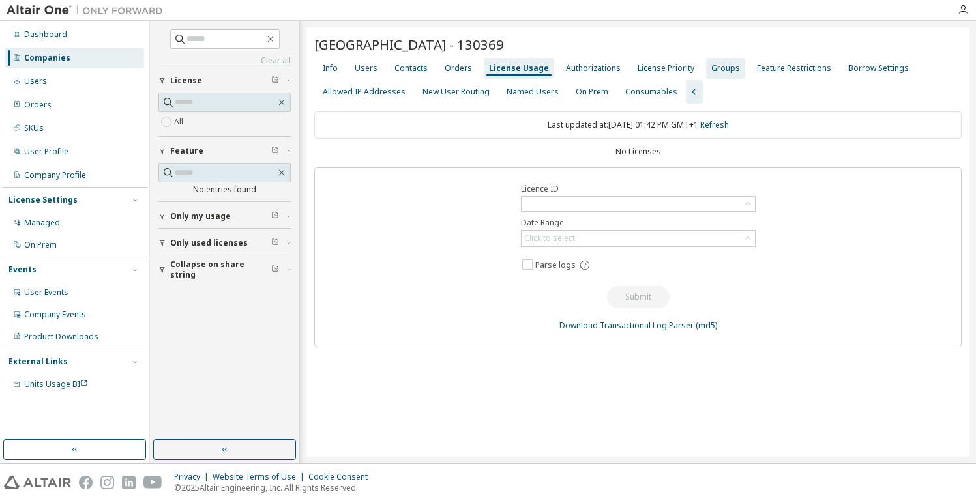
click at [714, 70] on div "Groups" at bounding box center [725, 68] width 29 height 10
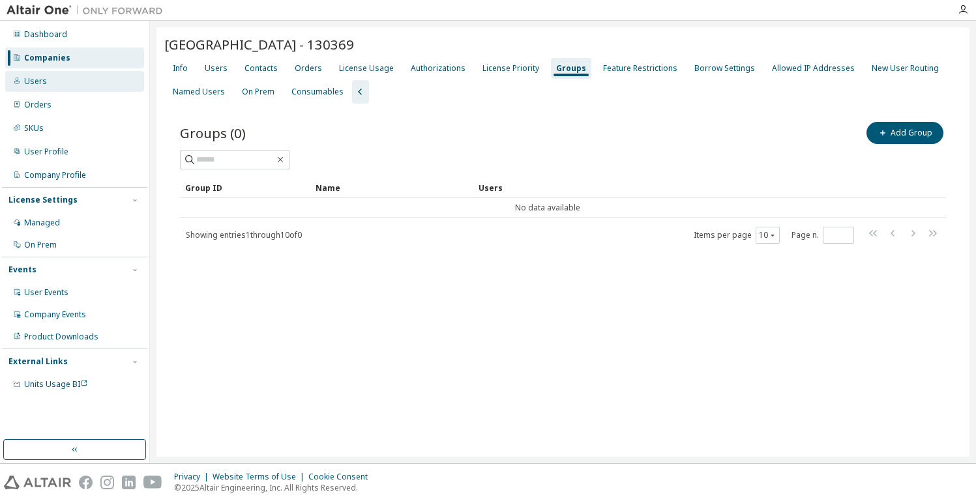
click at [66, 79] on div "Users" at bounding box center [74, 81] width 139 height 21
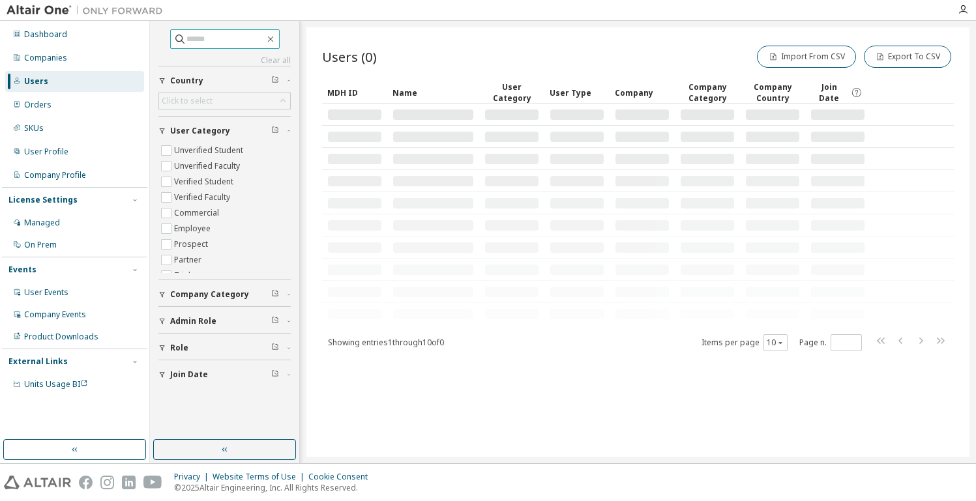
click at [230, 38] on input "text" at bounding box center [225, 39] width 78 height 13
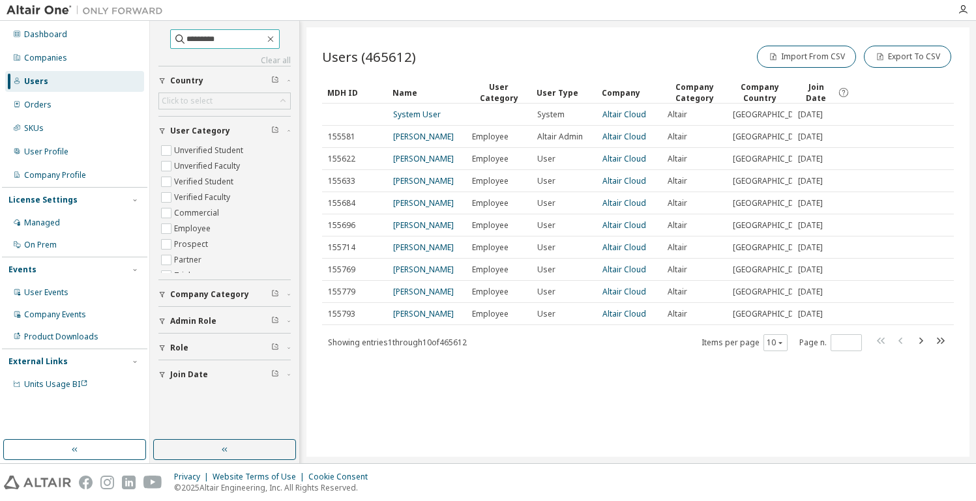
type input "*********"
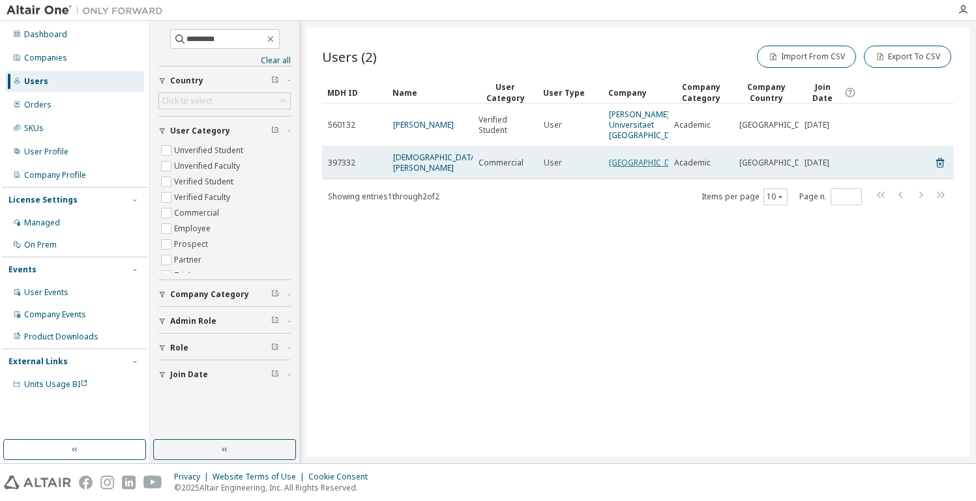
click at [638, 168] on link "Hochschule Merseburg" at bounding box center [648, 162] width 78 height 11
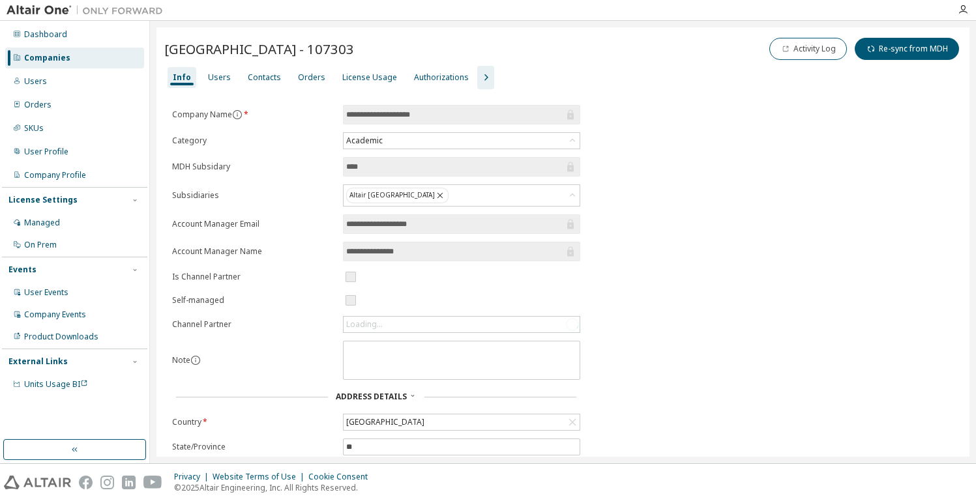
click at [478, 74] on icon "button" at bounding box center [486, 78] width 16 height 16
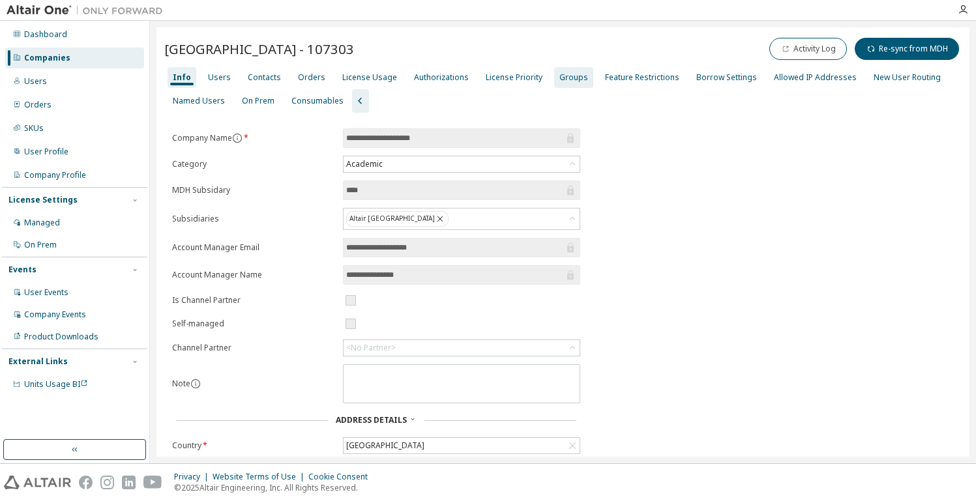
click at [559, 74] on div "Groups" at bounding box center [573, 77] width 29 height 10
